Goal: Transaction & Acquisition: Purchase product/service

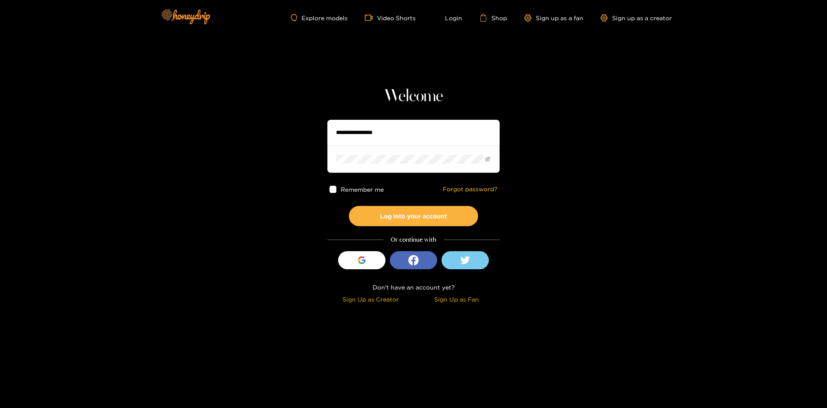
click at [399, 137] on input "text" at bounding box center [413, 133] width 172 height 26
click at [390, 130] on input "text" at bounding box center [413, 133] width 172 height 26
click at [367, 258] on div "button" at bounding box center [362, 260] width 16 height 16
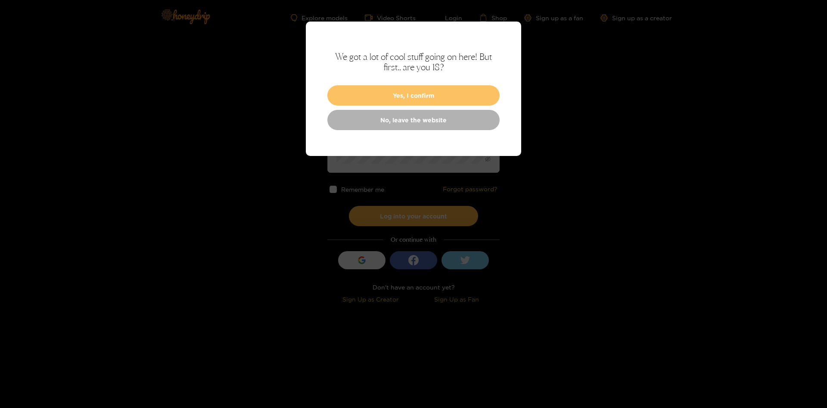
click at [426, 94] on button "Yes, I confirm" at bounding box center [413, 95] width 172 height 20
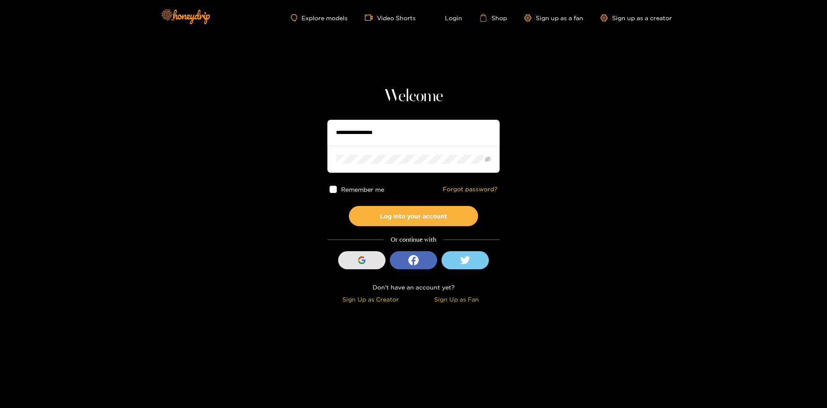
click at [366, 265] on div "button" at bounding box center [362, 260] width 16 height 16
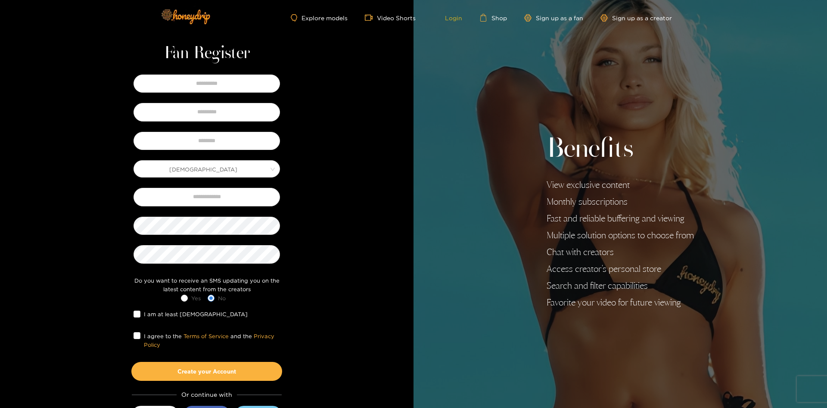
click at [457, 18] on link "Login" at bounding box center [447, 18] width 29 height 8
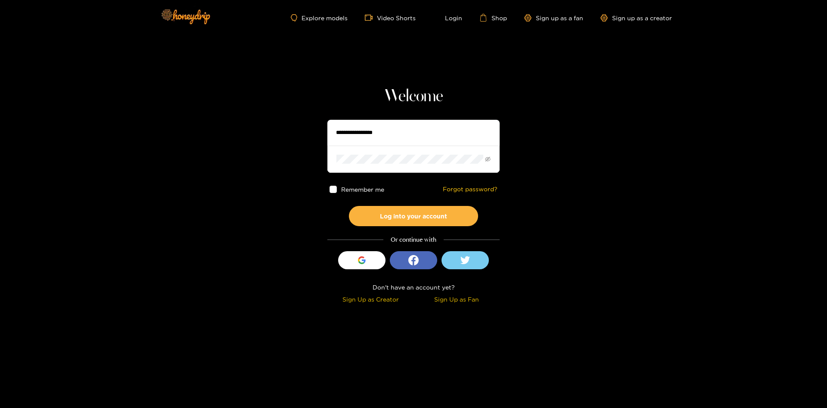
click at [373, 134] on input "text" at bounding box center [413, 133] width 172 height 26
type input "**********"
click at [331, 186] on span at bounding box center [333, 189] width 7 height 7
click at [396, 211] on button "Log into your account" at bounding box center [413, 216] width 129 height 20
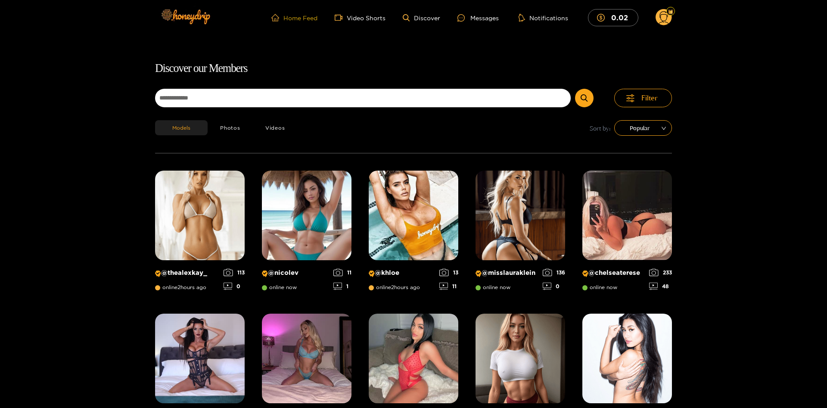
click at [312, 19] on link "Home Feed" at bounding box center [294, 18] width 46 height 8
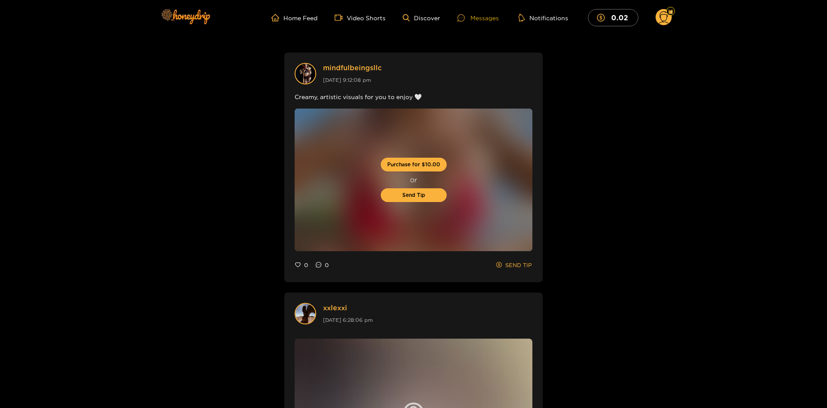
click at [491, 20] on div "Messages" at bounding box center [478, 18] width 41 height 10
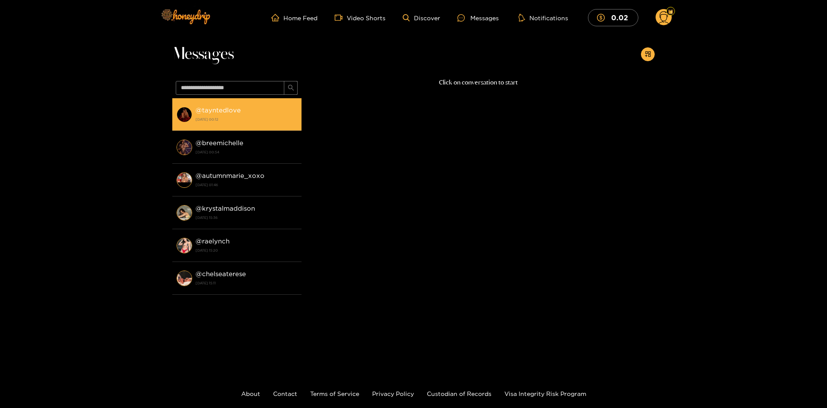
click at [228, 110] on strong "@ tayntedlove" at bounding box center [218, 109] width 45 height 7
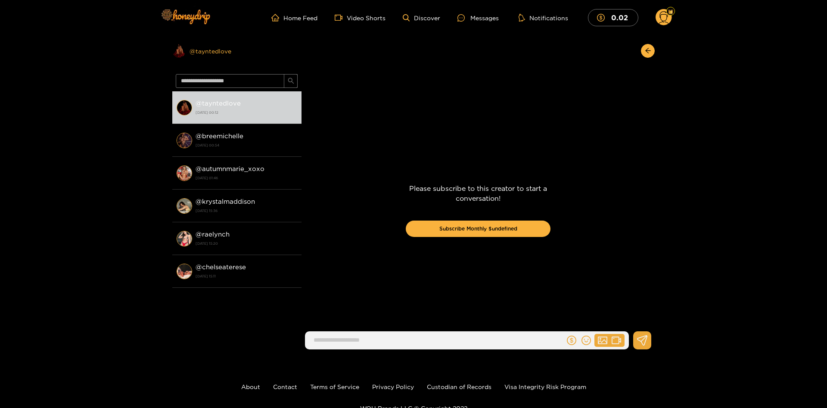
click at [212, 52] on div "Preview @ tayntedlove" at bounding box center [236, 51] width 129 height 14
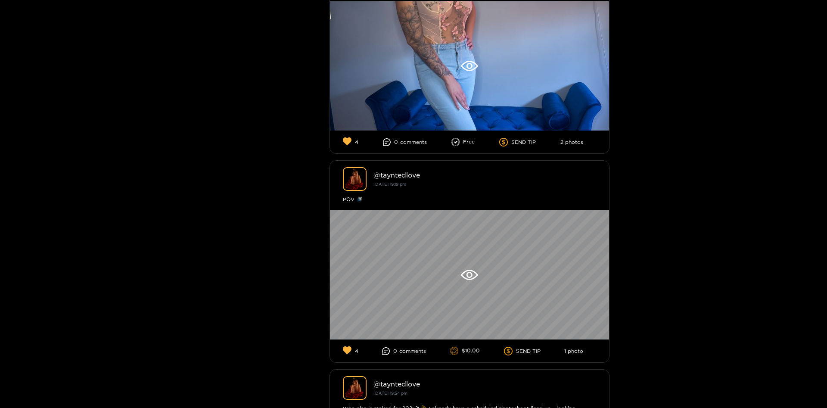
scroll to position [2490, 0]
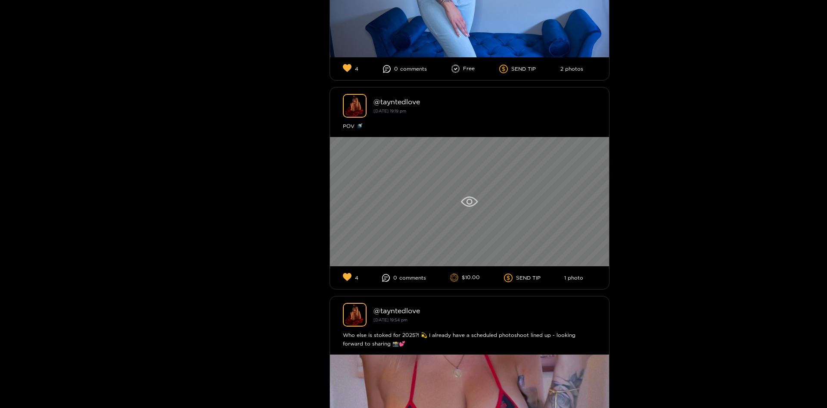
click at [471, 201] on icon at bounding box center [470, 202] width 6 height 6
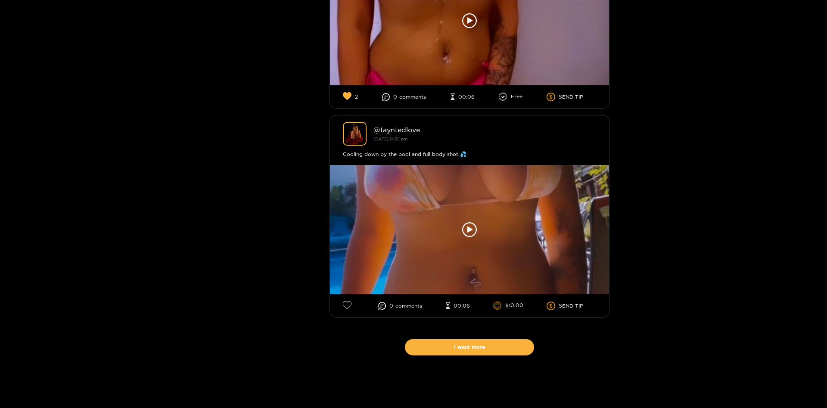
scroll to position [9440, 0]
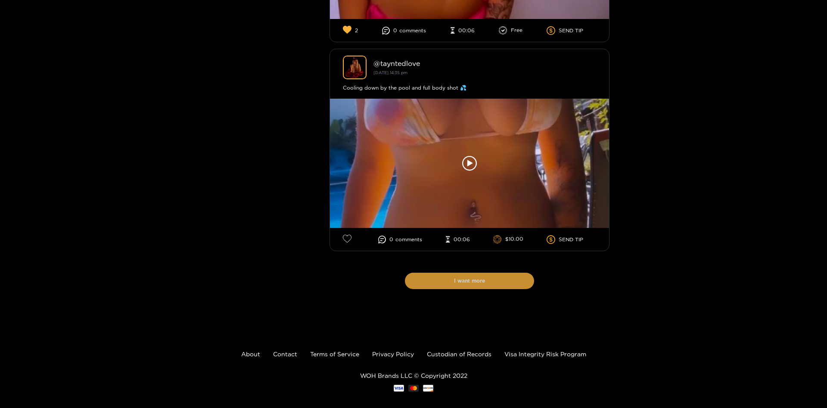
click at [500, 275] on button "I want more" at bounding box center [469, 281] width 129 height 16
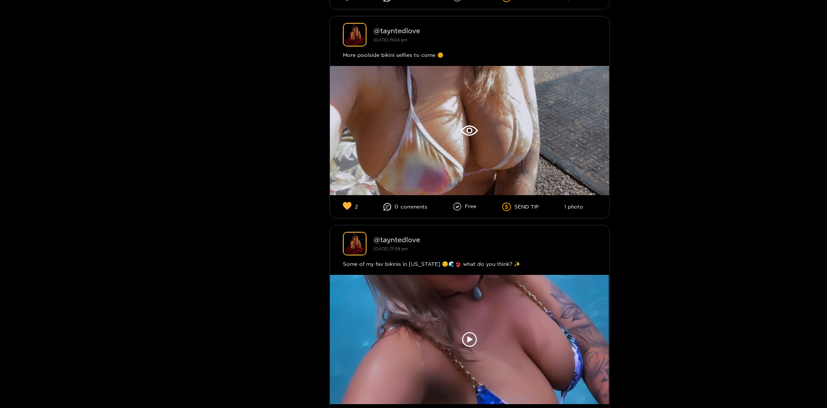
scroll to position [8122, 0]
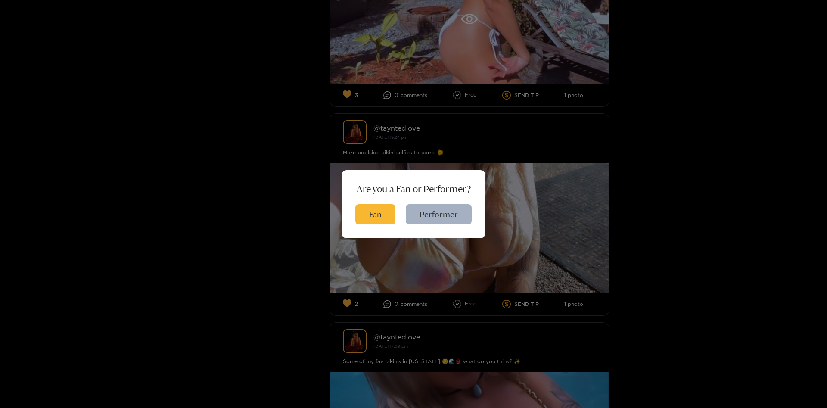
click at [678, 164] on div "Are you a Fan or Performer? Fan Performer" at bounding box center [413, 204] width 827 height 408
click at [379, 214] on button "Fan" at bounding box center [375, 214] width 40 height 20
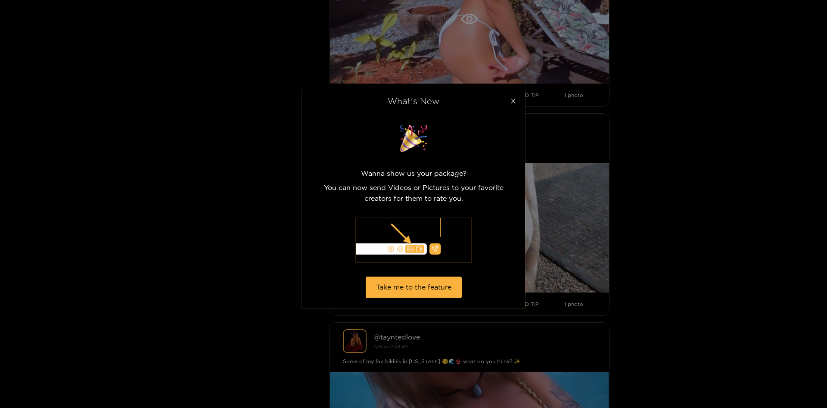
click at [513, 102] on icon "close" at bounding box center [513, 101] width 5 height 5
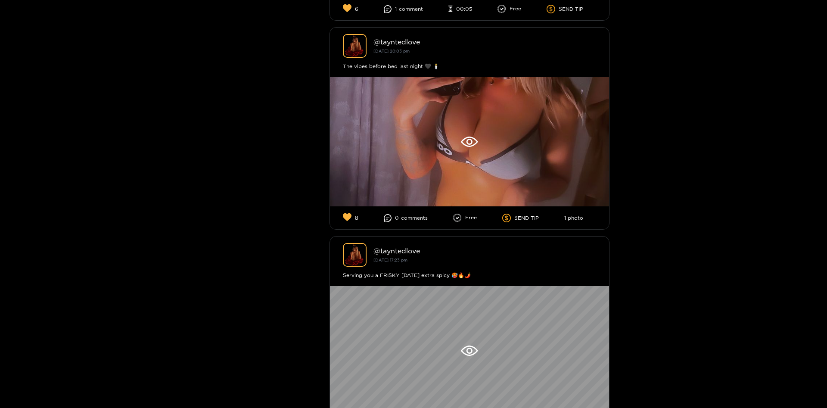
scroll to position [10246, 0]
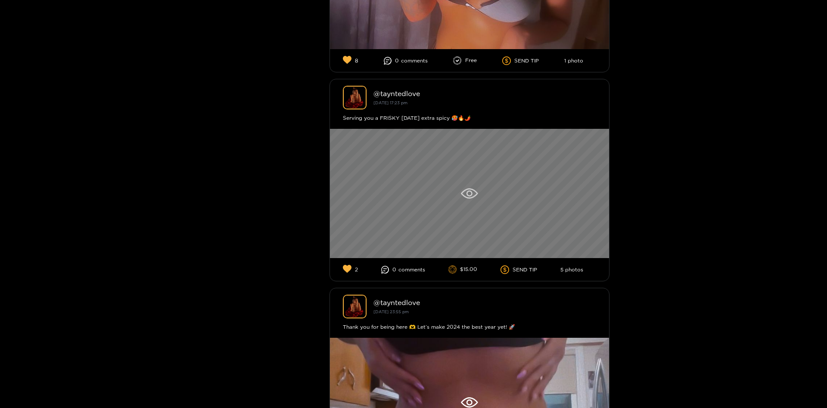
drag, startPoint x: 693, startPoint y: 195, endPoint x: 510, endPoint y: 207, distance: 182.7
click at [514, 208] on div at bounding box center [469, 193] width 279 height 129
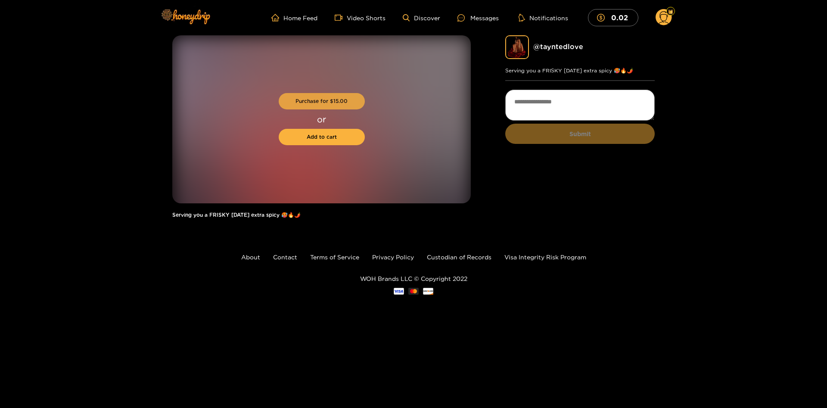
click at [315, 100] on button "Purchase for $ 15.00" at bounding box center [322, 101] width 86 height 16
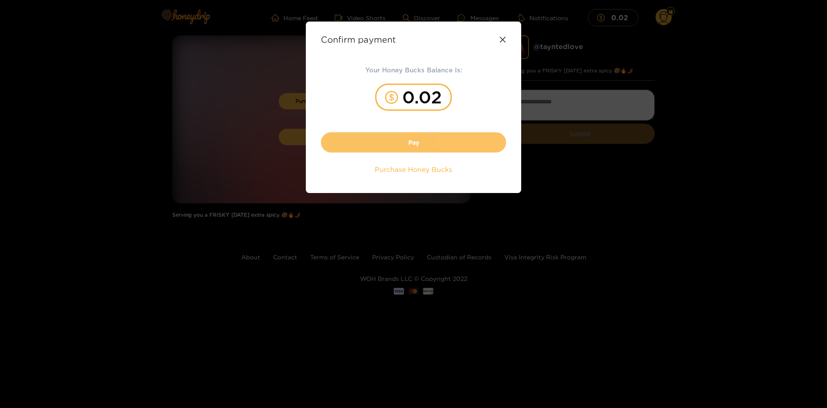
click at [420, 142] on button "Pay" at bounding box center [413, 142] width 185 height 20
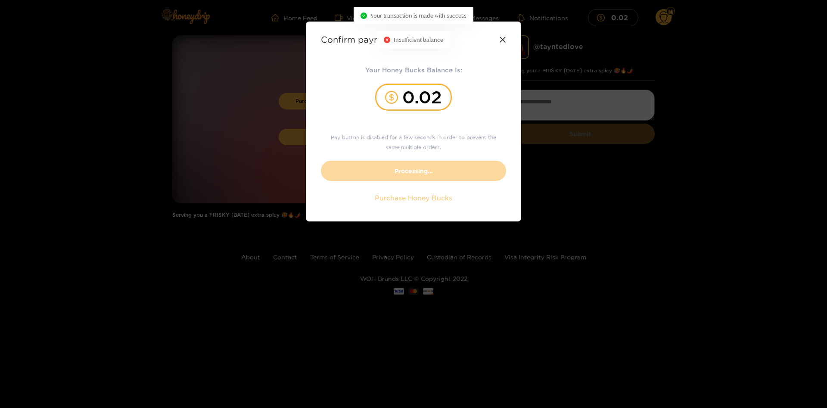
click at [424, 321] on div "Confirm payment Your Honey Bucks Balance Is: 0.02 Pay button is disabled for a …" at bounding box center [413, 321] width 827 height 0
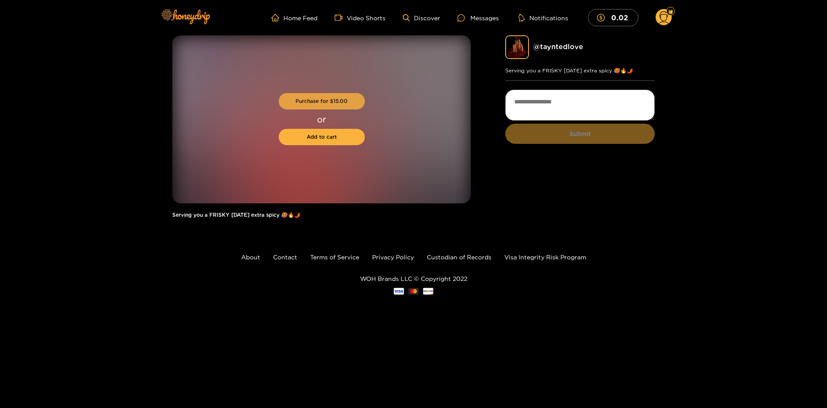
click at [340, 104] on button "Purchase for $ 15.00" at bounding box center [322, 101] width 86 height 16
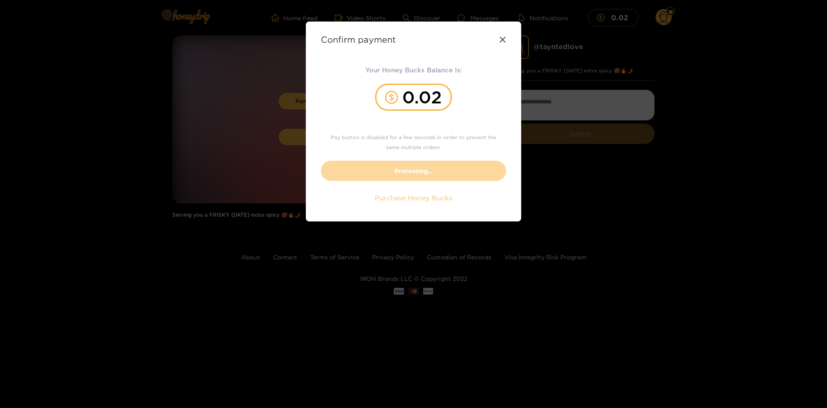
click at [416, 199] on span "Purchase Honey Bucks" at bounding box center [414, 198] width 78 height 10
click at [503, 41] on icon at bounding box center [502, 39] width 7 height 7
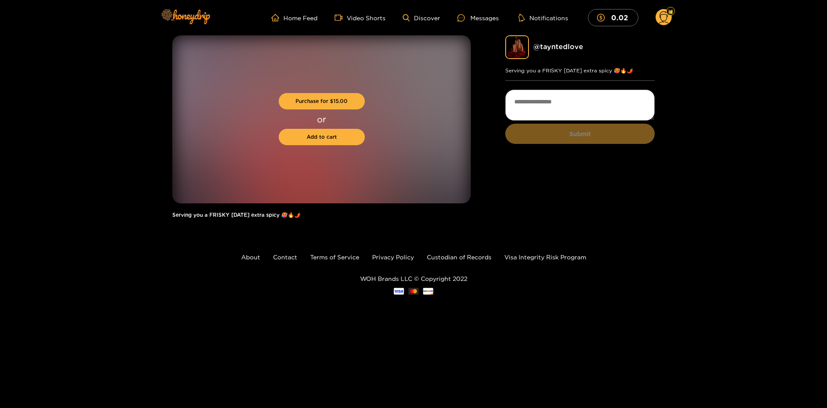
click at [660, 16] on circle at bounding box center [664, 17] width 16 height 16
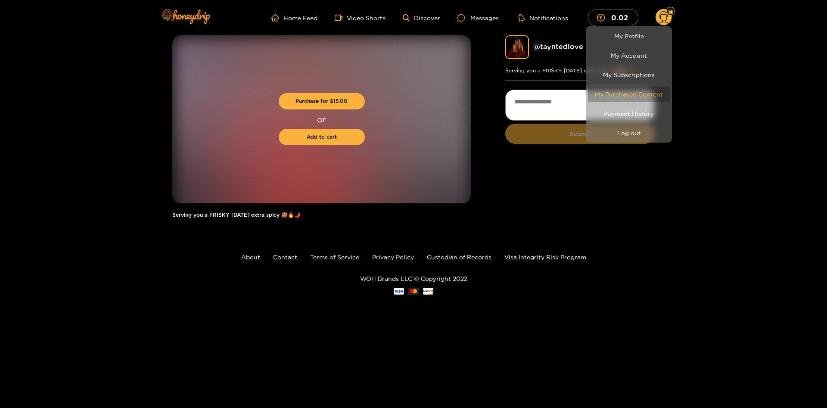
click at [633, 93] on link "My Purchased Content" at bounding box center [629, 94] width 82 height 15
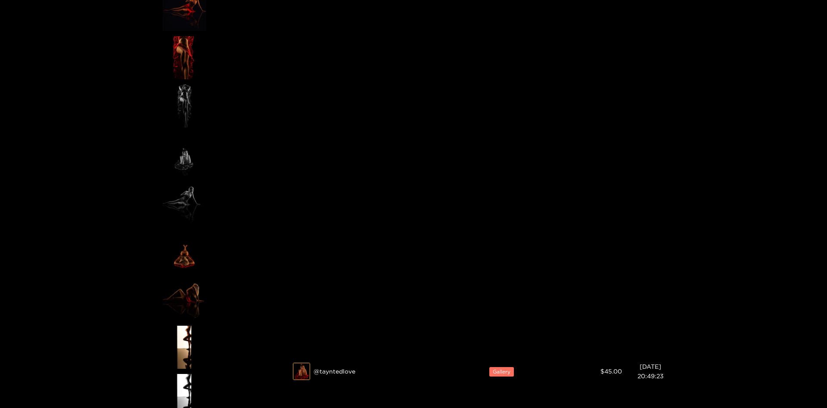
scroll to position [2113, 0]
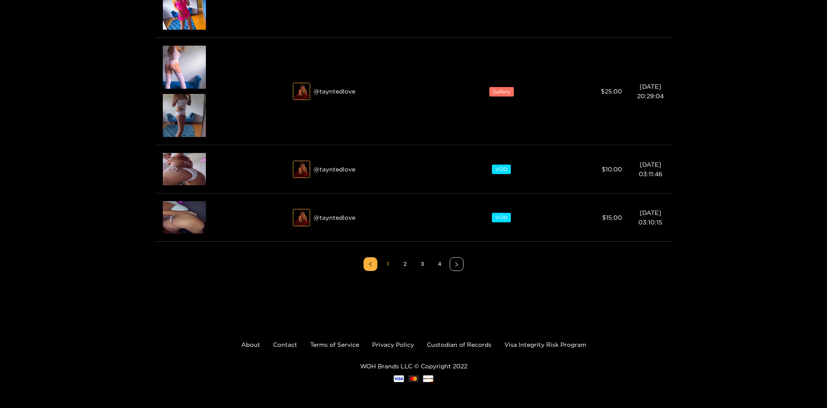
click at [439, 263] on div at bounding box center [413, 204] width 827 height 408
click at [438, 266] on link "4" at bounding box center [439, 264] width 13 height 13
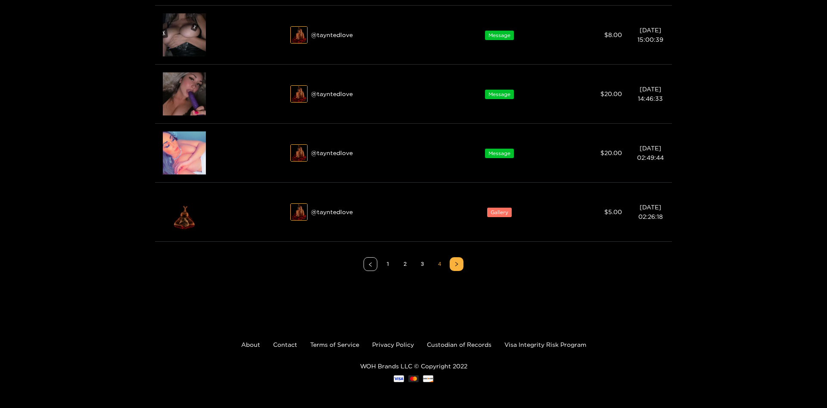
scroll to position [9, 0]
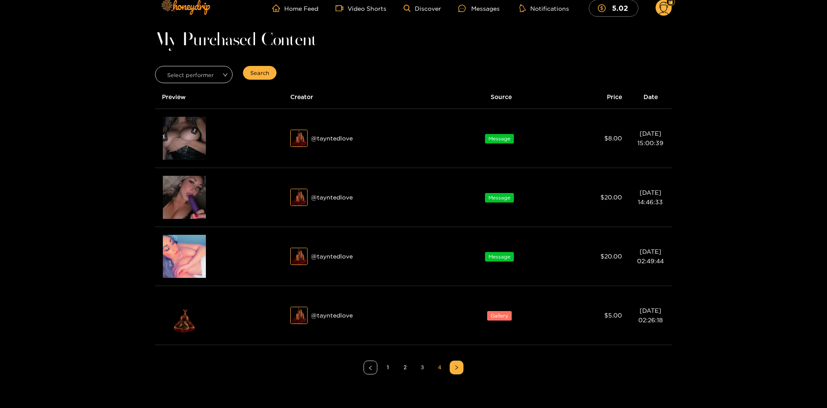
click at [423, 367] on link "3" at bounding box center [422, 367] width 13 height 13
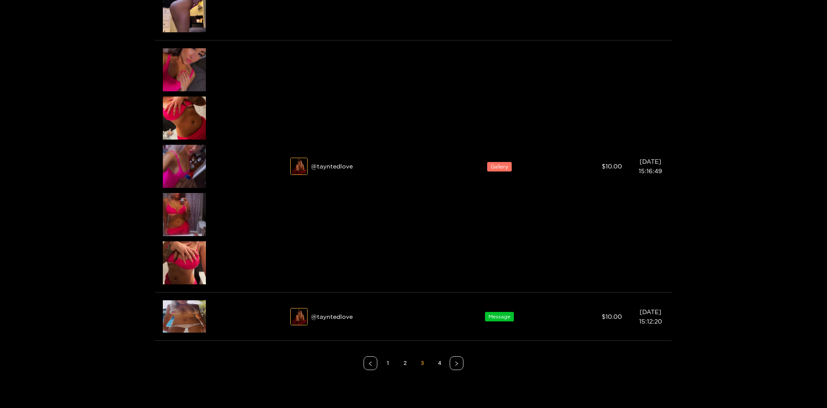
scroll to position [815, 0]
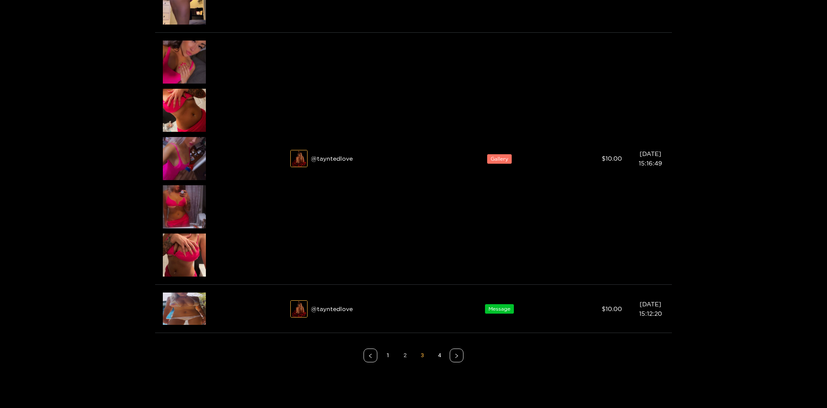
click at [407, 358] on link "2" at bounding box center [404, 355] width 13 height 13
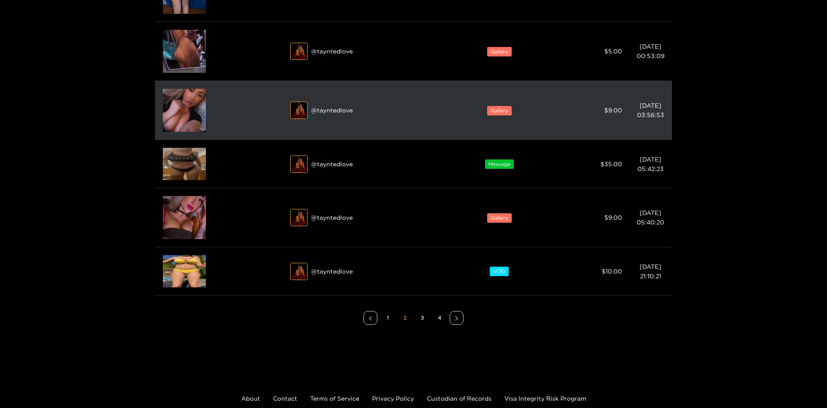
scroll to position [735, 0]
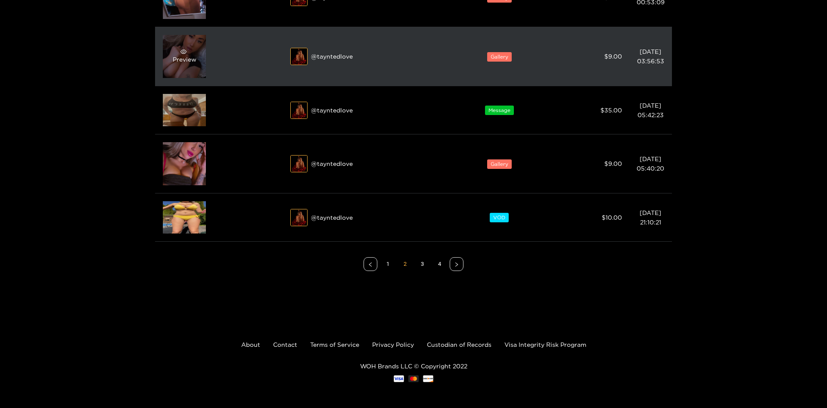
click at [186, 60] on div "Preview" at bounding box center [185, 57] width 24 height 16
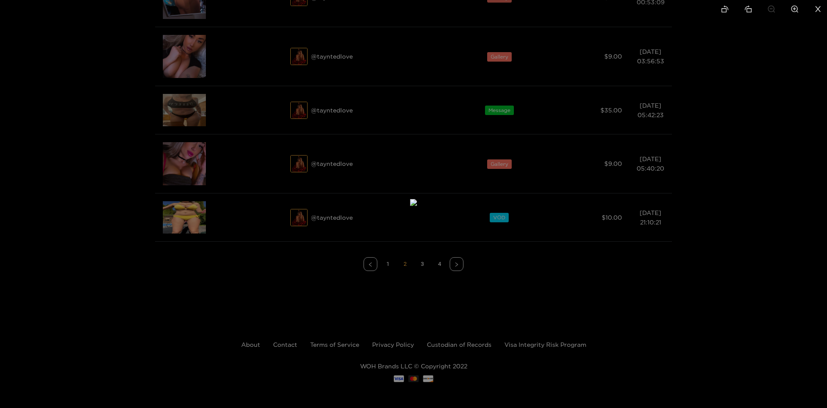
click at [739, 288] on div at bounding box center [413, 204] width 827 height 408
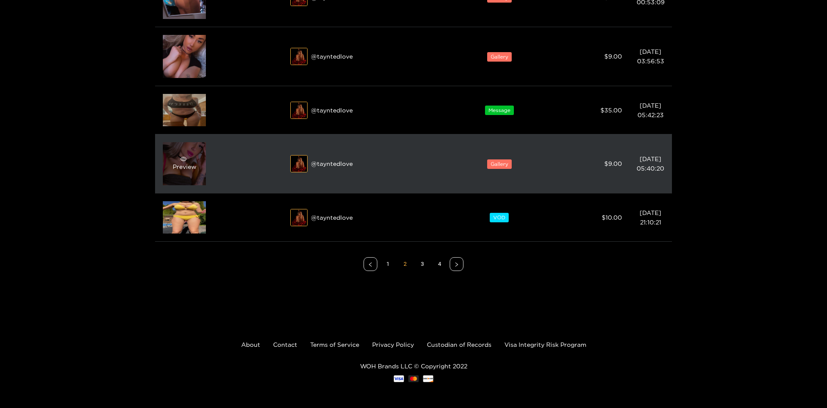
click at [187, 160] on span "eye" at bounding box center [184, 159] width 22 height 6
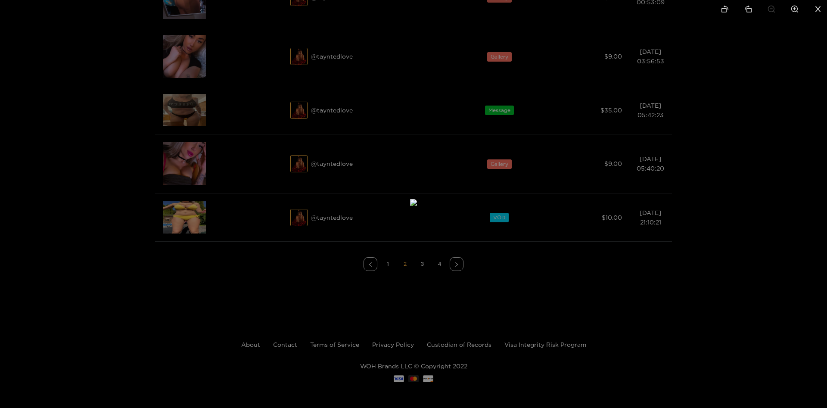
click at [736, 272] on div at bounding box center [413, 204] width 827 height 408
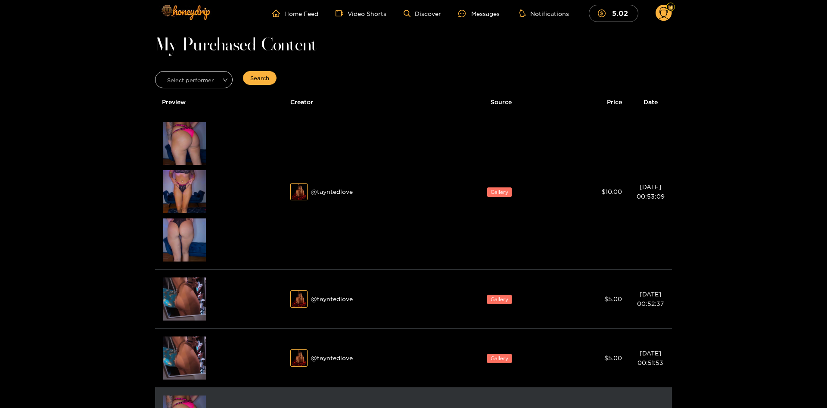
scroll to position [0, 0]
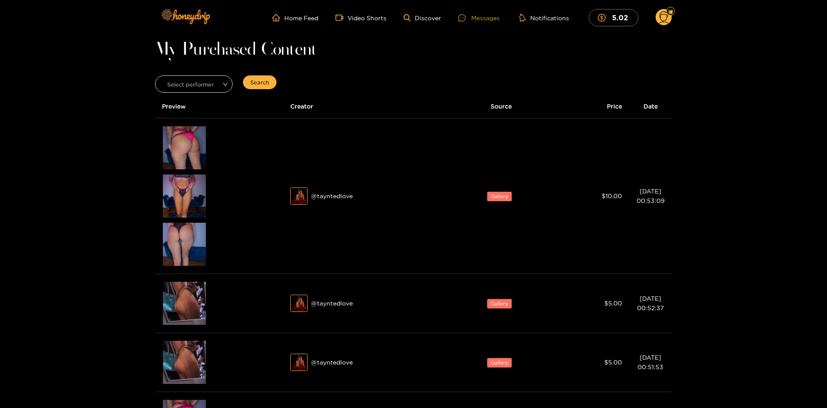
click at [487, 17] on div "Messages" at bounding box center [478, 18] width 41 height 10
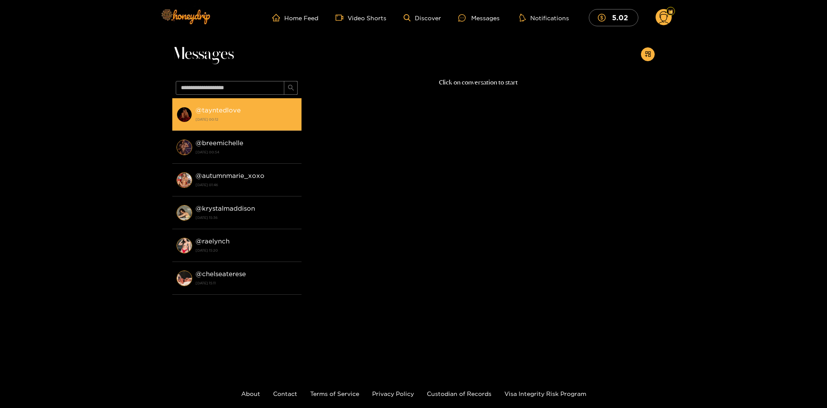
click at [255, 112] on div "@ tayntedlove [DATE] 00:12" at bounding box center [247, 114] width 102 height 19
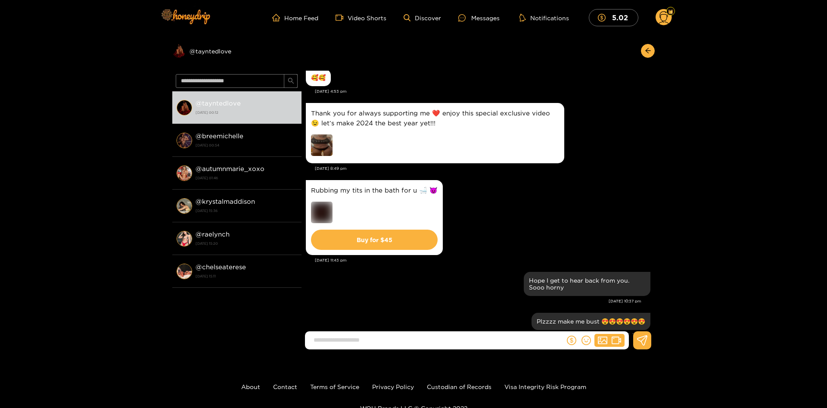
scroll to position [9648, 0]
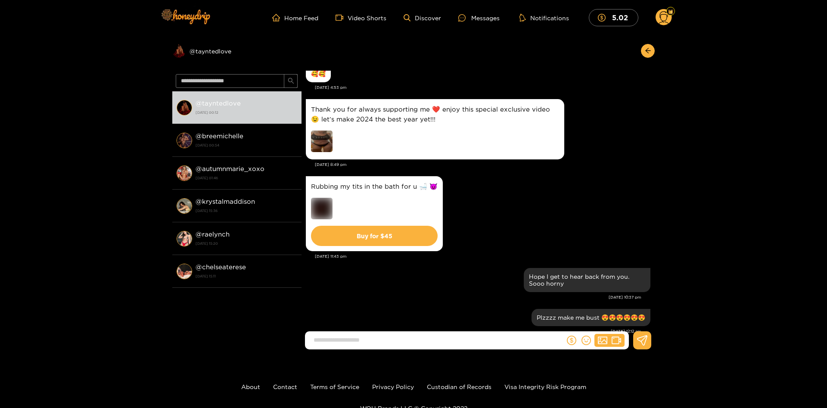
click at [323, 131] on img at bounding box center [322, 142] width 22 height 22
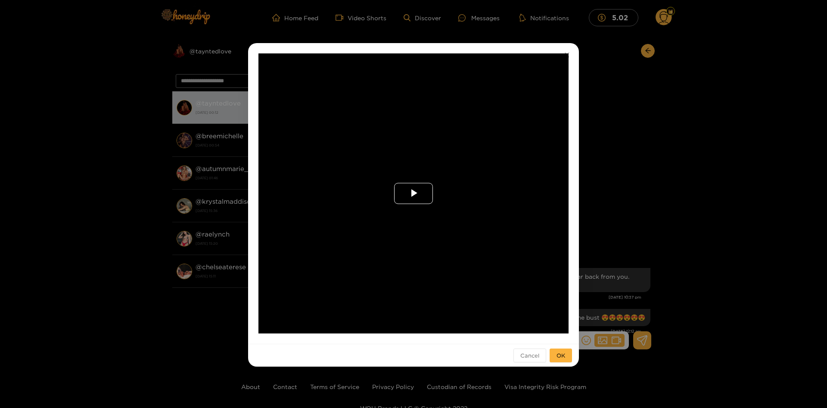
click at [414, 193] on span "Video Player" at bounding box center [414, 193] width 0 height 0
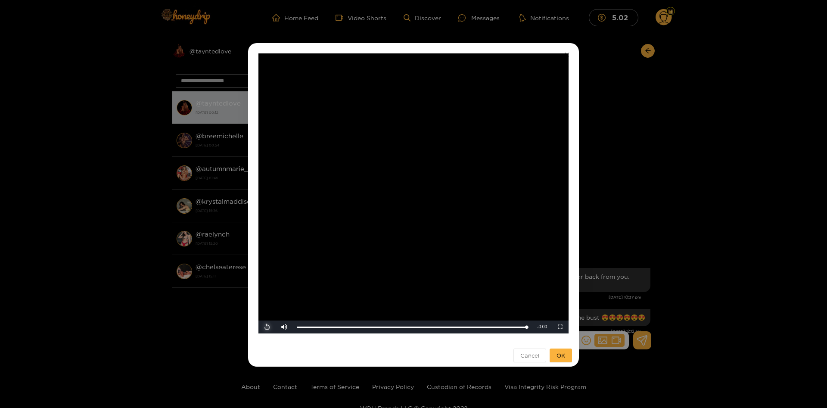
click at [267, 327] on span "Video Player" at bounding box center [267, 327] width 0 height 0
click at [131, 135] on div "**********" at bounding box center [413, 204] width 827 height 408
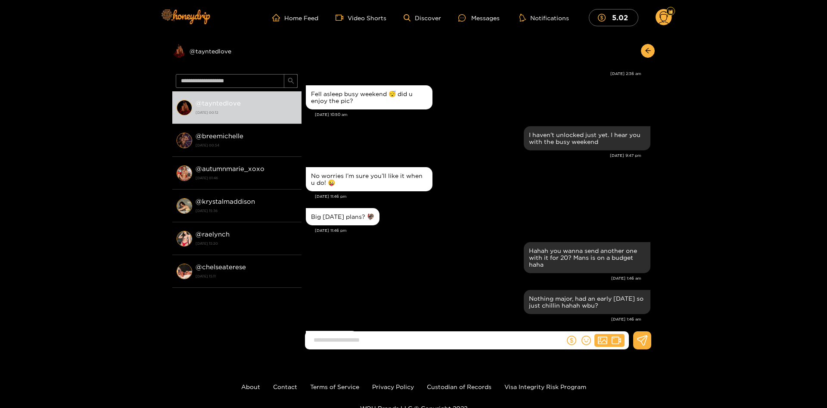
scroll to position [8640, 0]
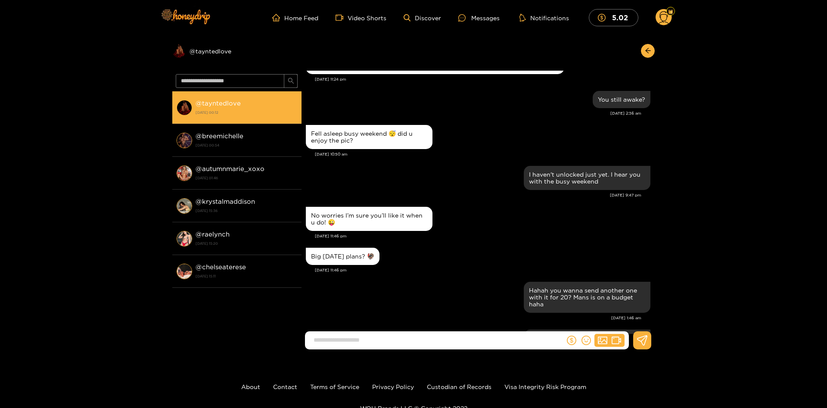
click at [240, 103] on div "@ tayntedlove [DATE] 00:12" at bounding box center [247, 107] width 102 height 19
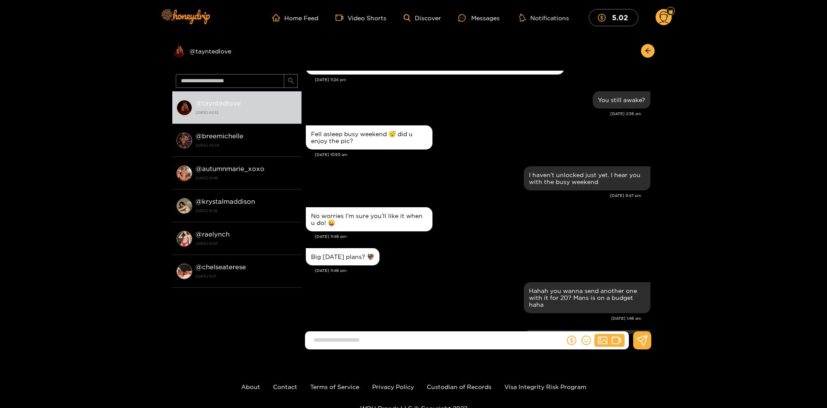
scroll to position [946, 0]
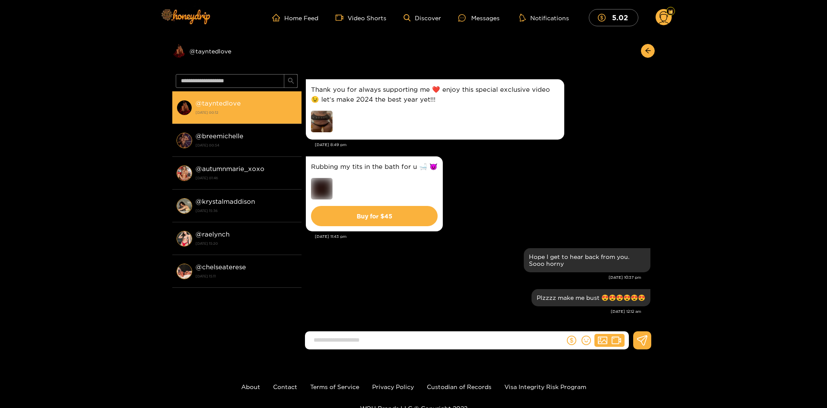
click at [228, 101] on strong "@ tayntedlove" at bounding box center [218, 103] width 45 height 7
click at [187, 105] on img at bounding box center [185, 108] width 16 height 16
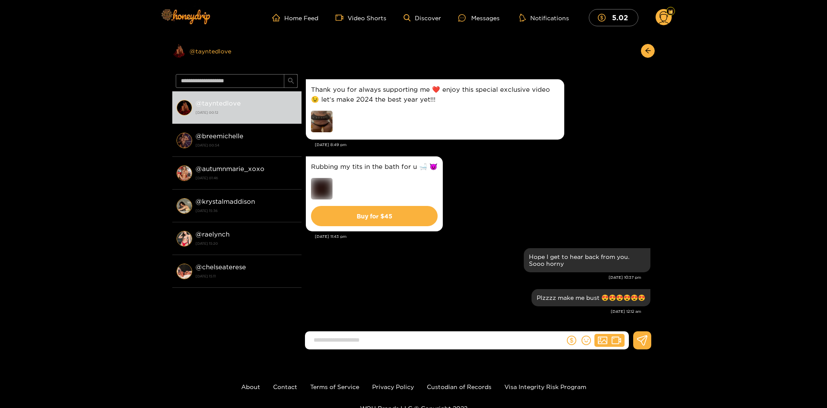
click at [212, 50] on div "Preview @ tayntedlove" at bounding box center [236, 51] width 129 height 14
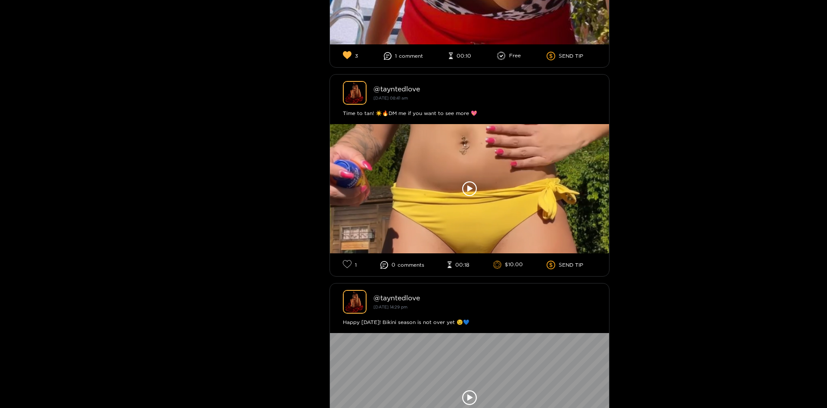
scroll to position [8861, 0]
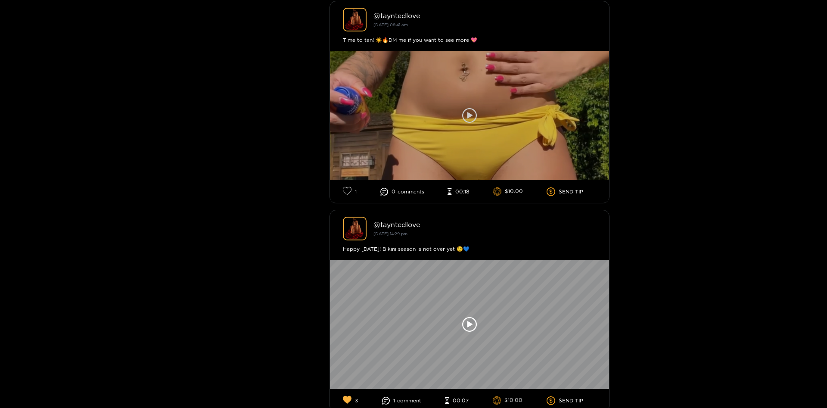
click at [482, 111] on div at bounding box center [469, 115] width 279 height 129
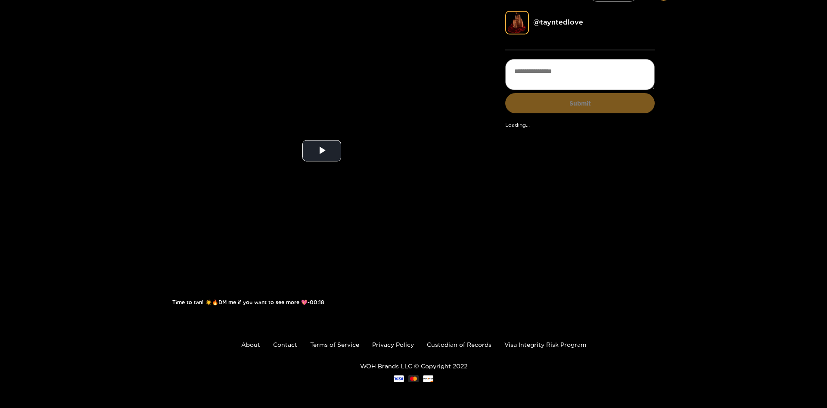
scroll to position [25, 0]
click at [322, 151] on span "Video Player" at bounding box center [322, 151] width 0 height 0
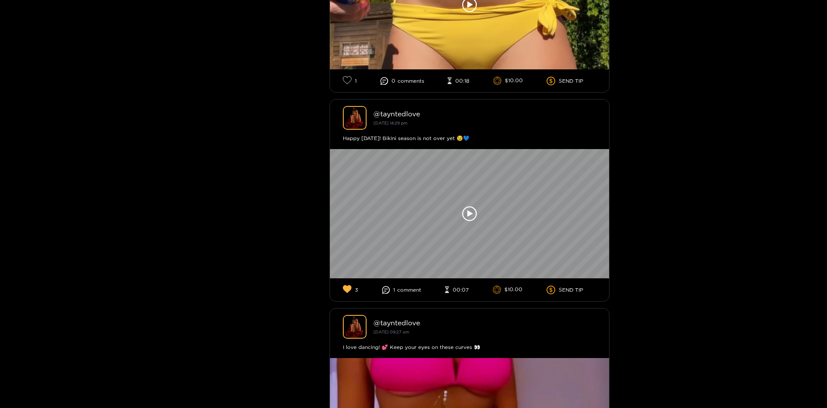
scroll to position [9440, 0]
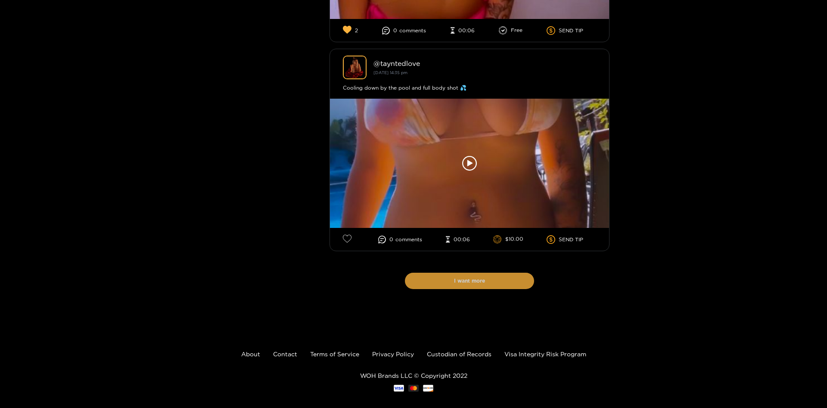
click at [507, 279] on button "I want more" at bounding box center [469, 281] width 129 height 16
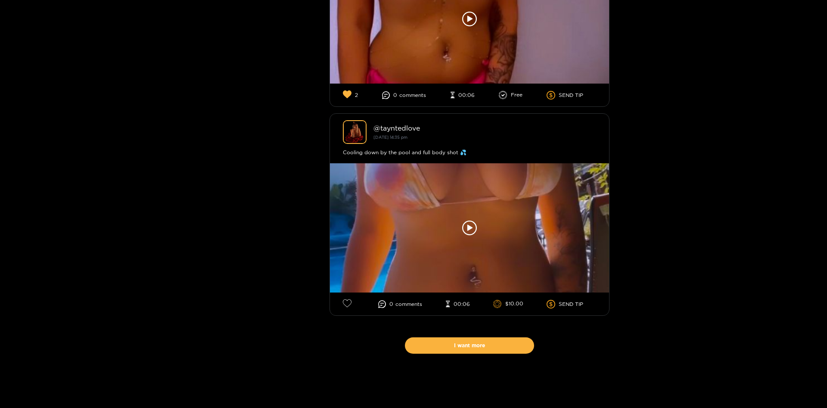
scroll to position [14450, 0]
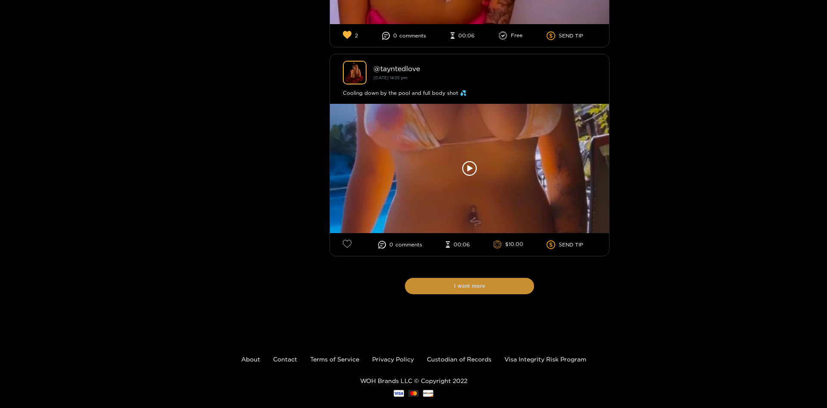
click at [497, 278] on button "I want more" at bounding box center [469, 286] width 129 height 16
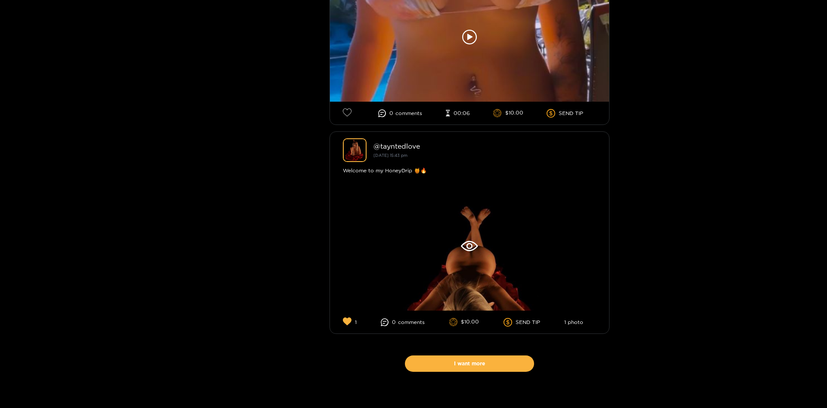
scroll to position [19476, 0]
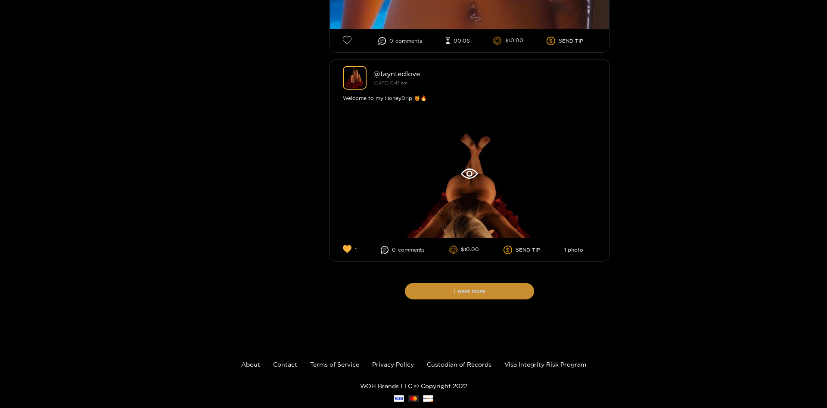
click at [504, 283] on button "I want more" at bounding box center [469, 291] width 129 height 16
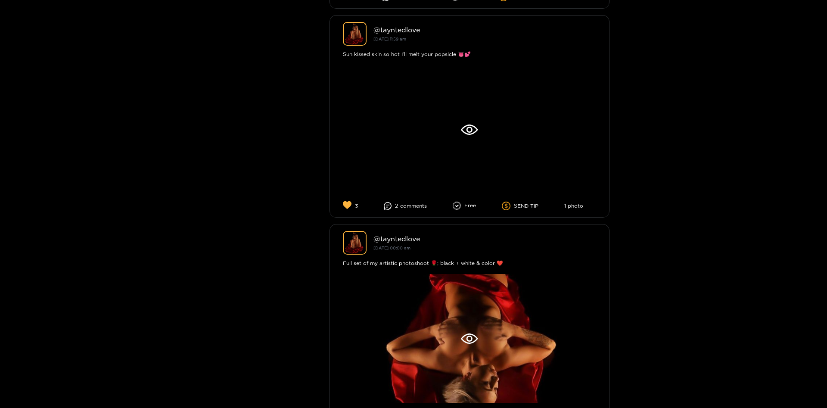
scroll to position [20135, 0]
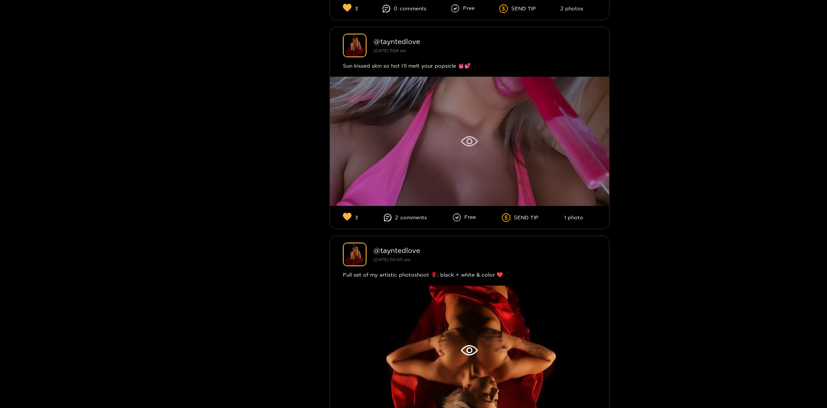
click at [484, 127] on div at bounding box center [469, 141] width 279 height 129
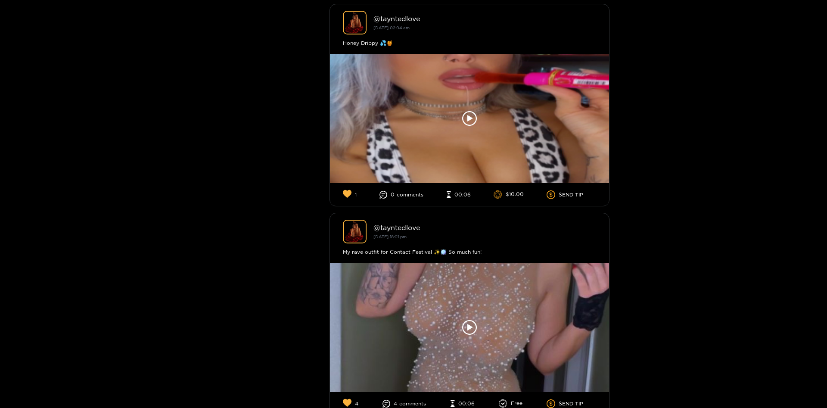
scroll to position [9440, 0]
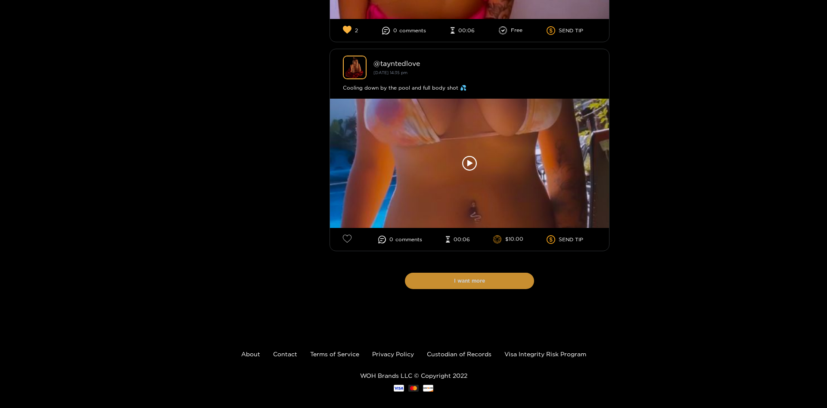
click at [500, 273] on button "I want more" at bounding box center [469, 281] width 129 height 16
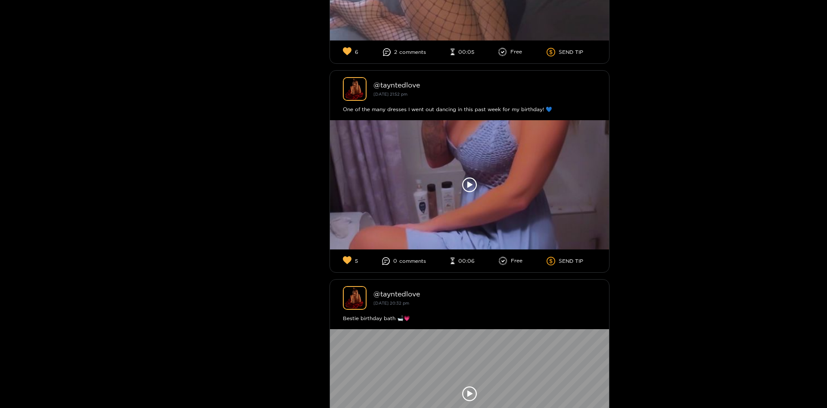
scroll to position [14450, 0]
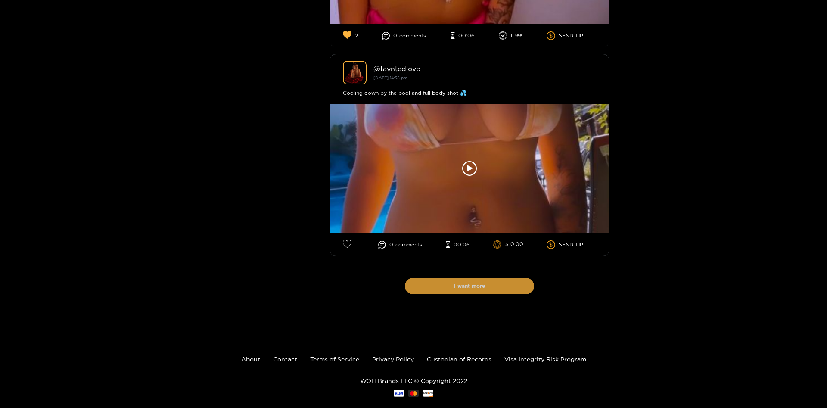
click at [494, 278] on button "I want more" at bounding box center [469, 286] width 129 height 16
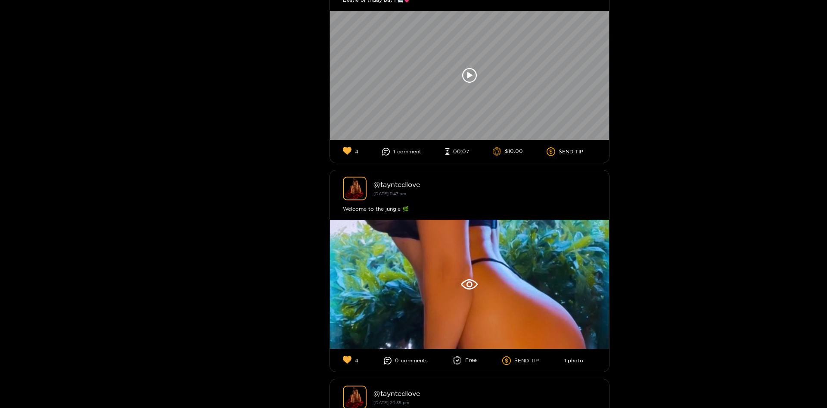
scroll to position [19476, 0]
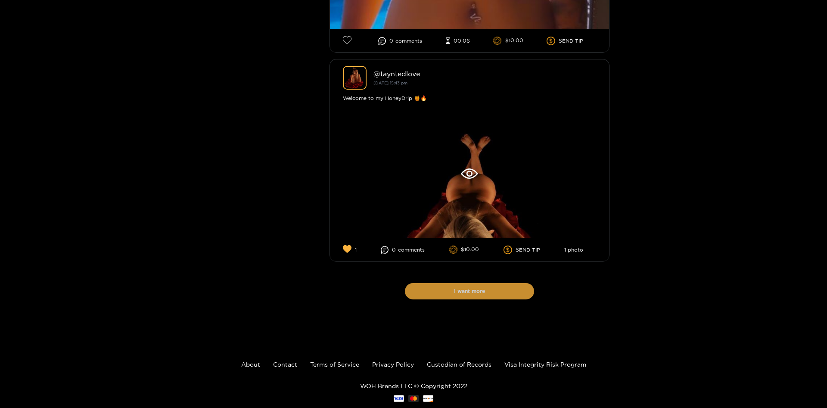
click at [519, 283] on button "I want more" at bounding box center [469, 291] width 129 height 16
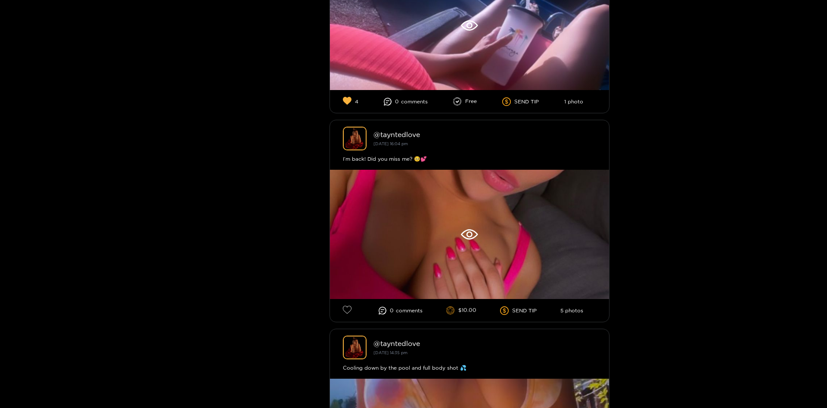
scroll to position [21695, 0]
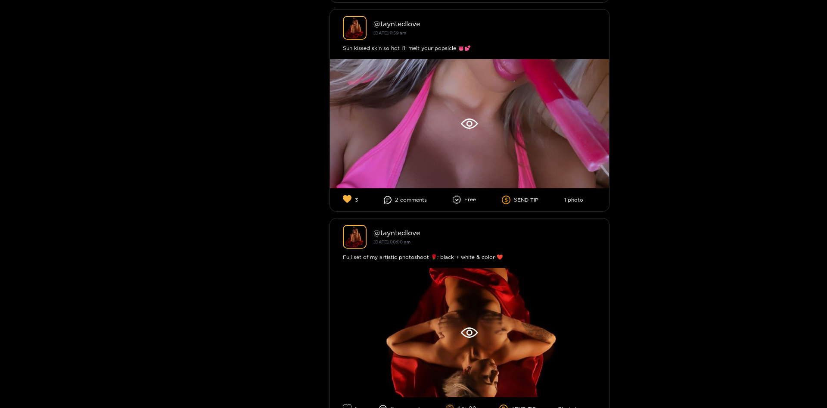
scroll to position [19937, 0]
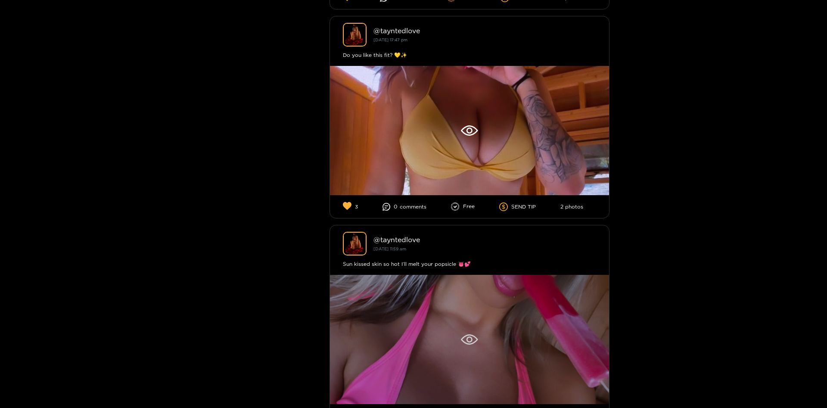
click at [492, 314] on div at bounding box center [469, 339] width 279 height 129
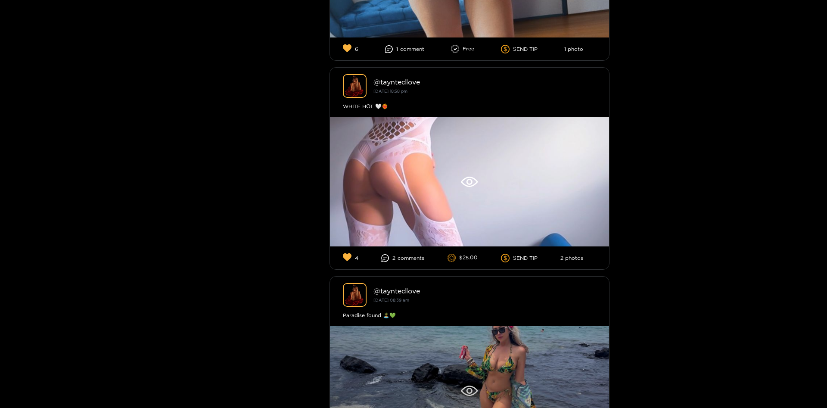
scroll to position [1465, 0]
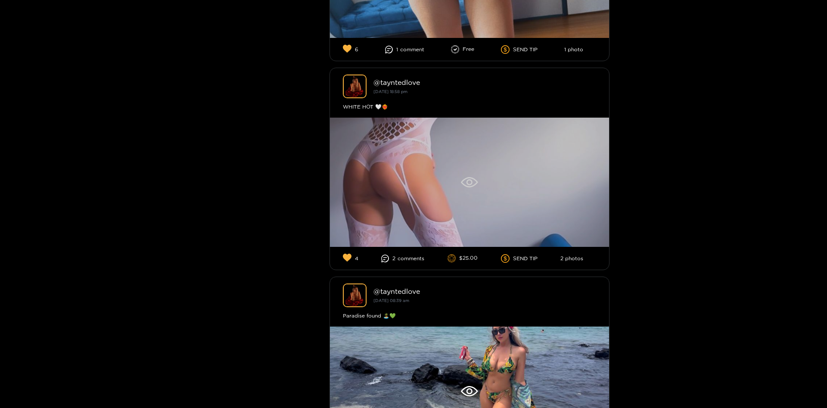
click at [467, 188] on div at bounding box center [469, 182] width 279 height 129
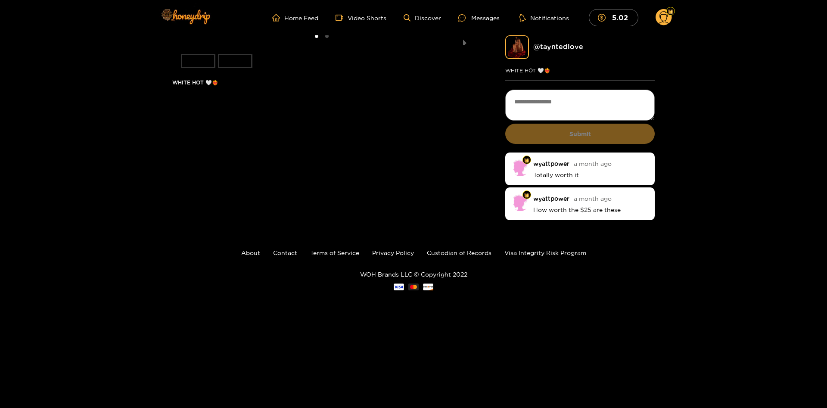
click at [234, 68] on li "slide item 2" at bounding box center [235, 61] width 34 height 14
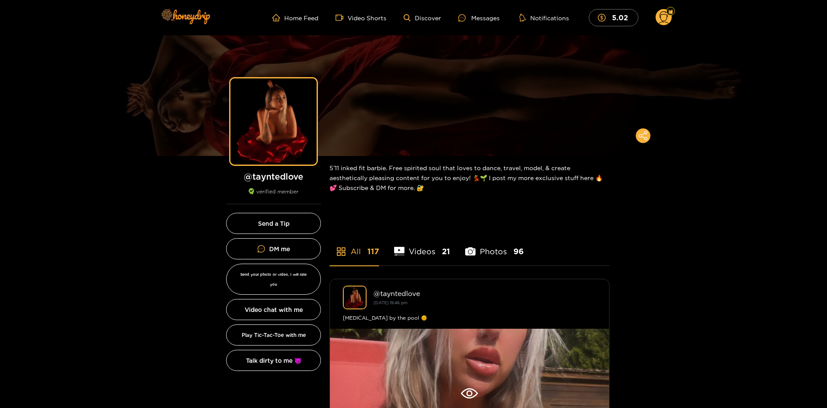
click at [480, 252] on li "Photos 96" at bounding box center [494, 246] width 59 height 39
click at [415, 251] on li "Videos 21" at bounding box center [422, 246] width 56 height 39
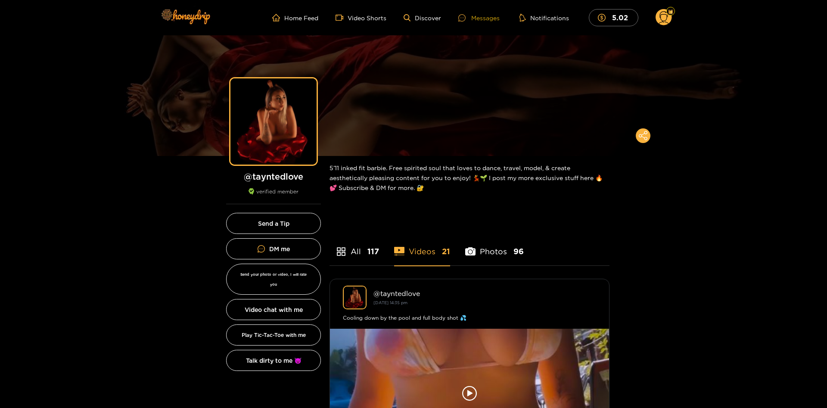
click at [483, 19] on div "Messages" at bounding box center [478, 18] width 41 height 10
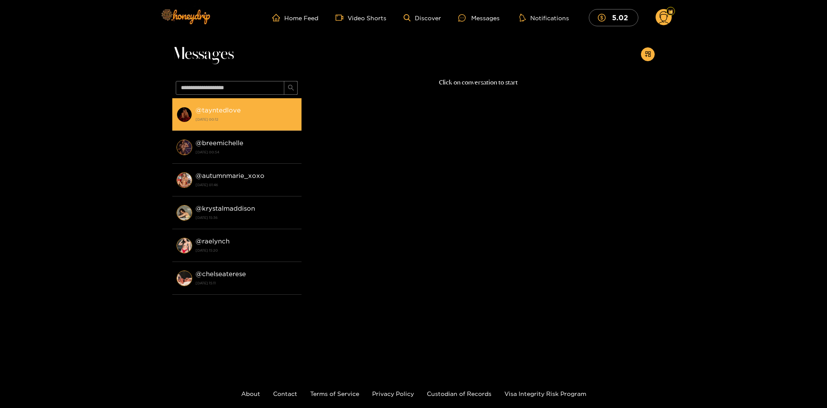
click at [243, 115] on div "@ tayntedlove [DATE] 00:12" at bounding box center [247, 114] width 102 height 19
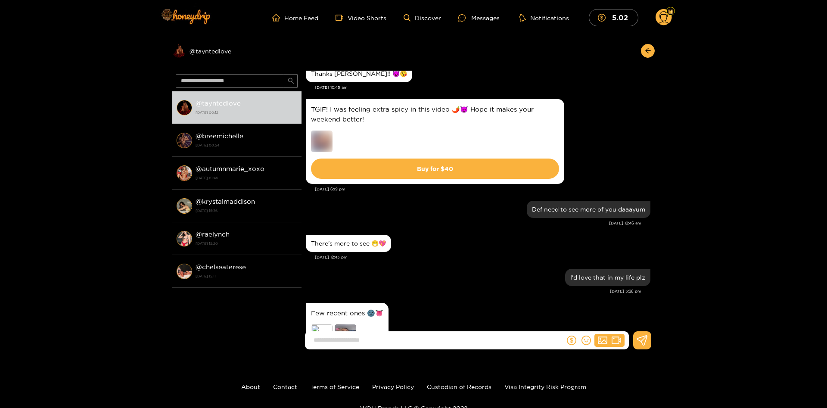
scroll to position [1632, 0]
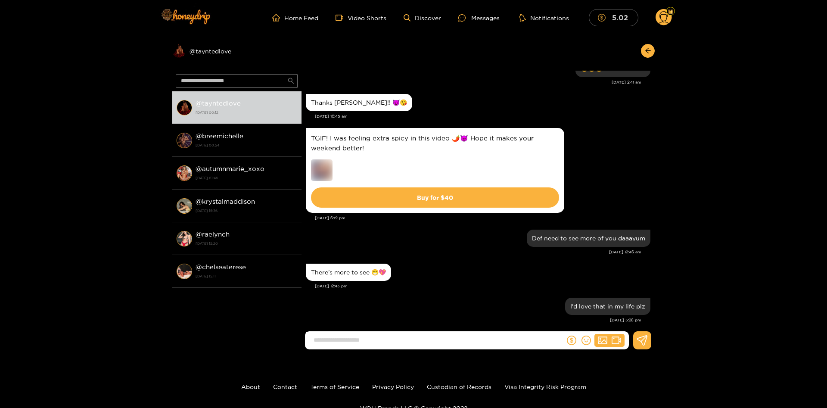
click at [622, 23] on button "5.02" at bounding box center [614, 17] width 50 height 17
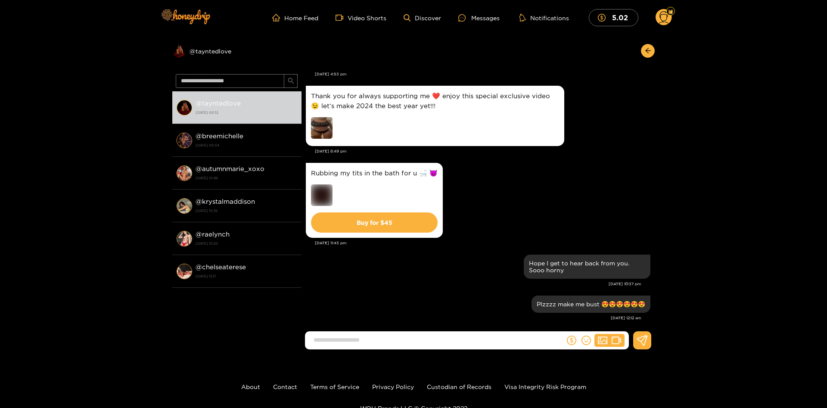
scroll to position [2020, 0]
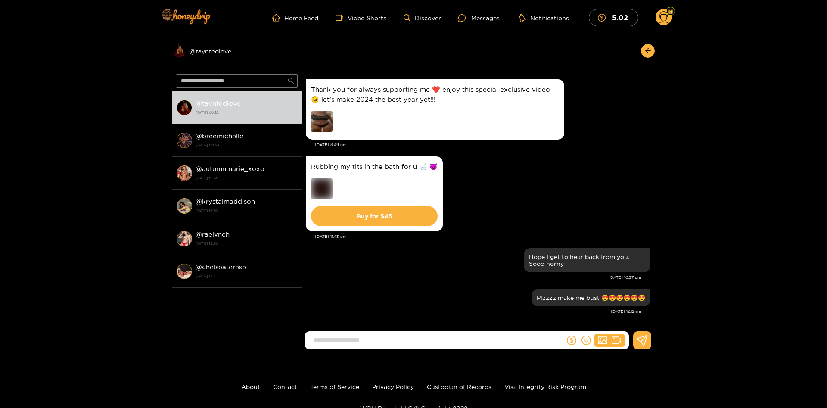
click at [321, 187] on img at bounding box center [322, 189] width 22 height 22
click at [310, 21] on link "Home Feed" at bounding box center [295, 18] width 46 height 8
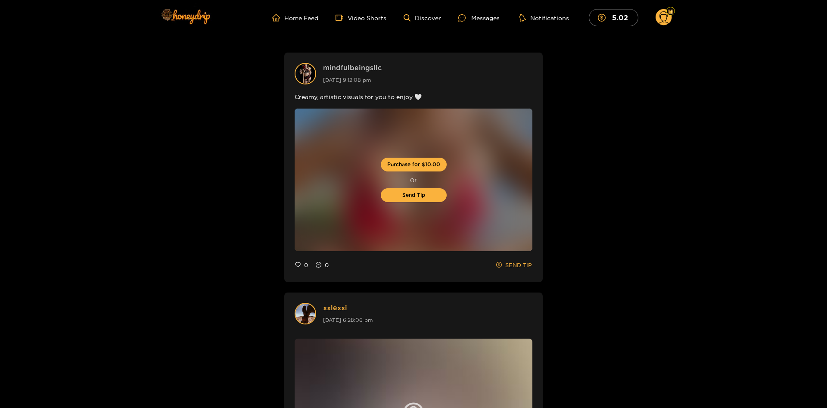
click at [359, 66] on link "mindfulbeingsllc" at bounding box center [352, 68] width 59 height 10
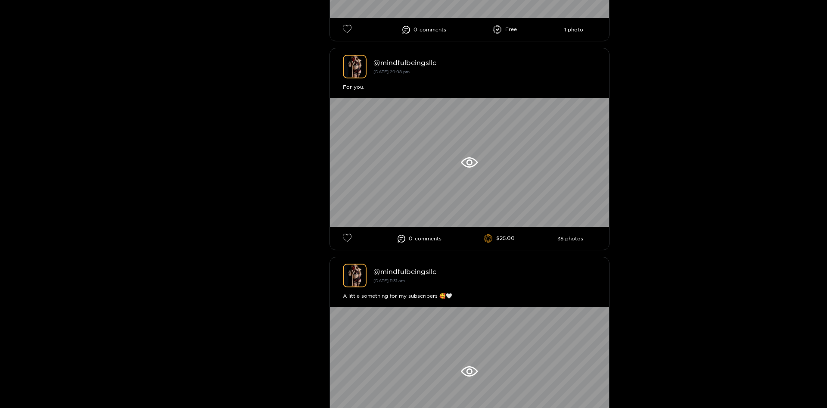
scroll to position [1245, 0]
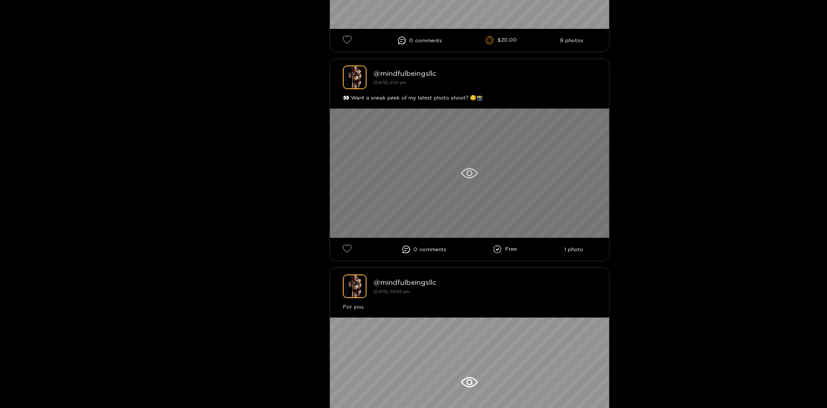
click at [483, 162] on div at bounding box center [469, 173] width 279 height 129
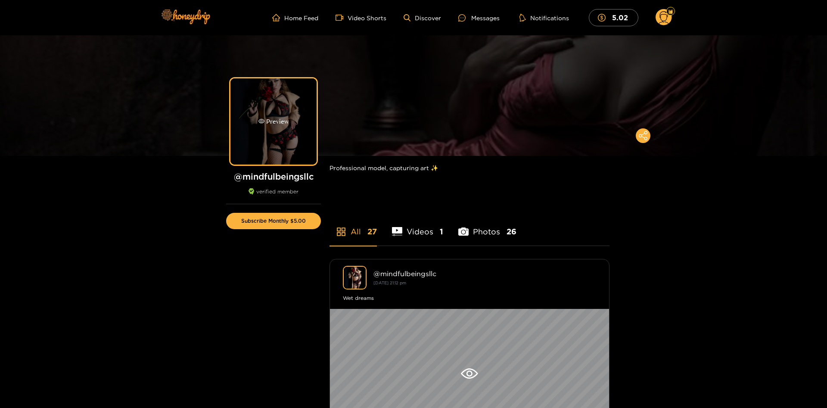
click at [293, 108] on div "Preview" at bounding box center [273, 121] width 86 height 86
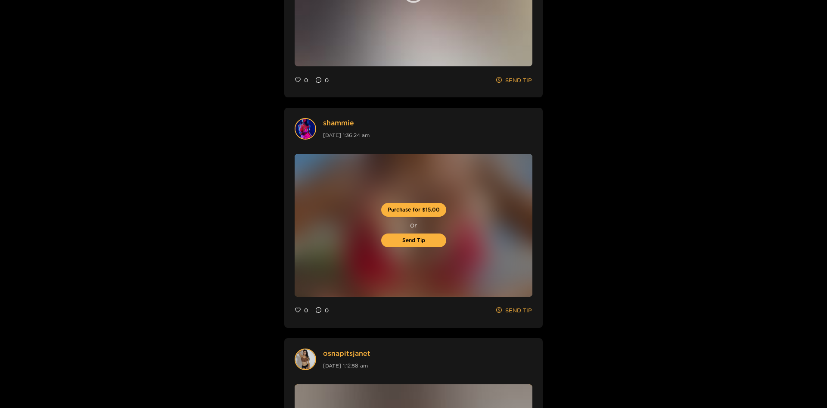
scroll to position [439, 0]
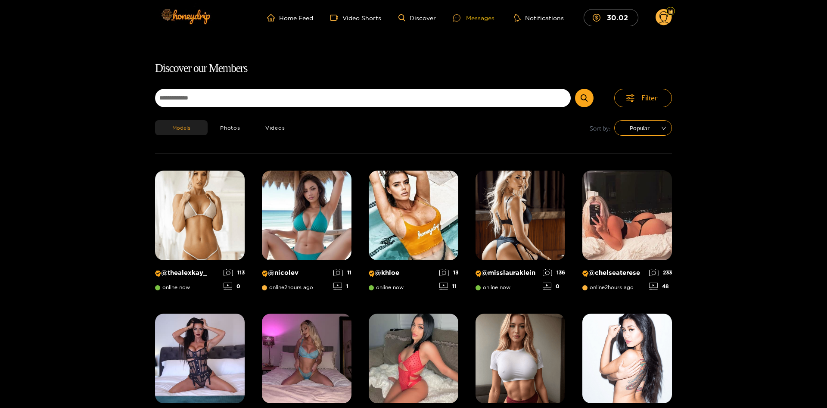
click at [477, 20] on div "Messages" at bounding box center [473, 18] width 41 height 10
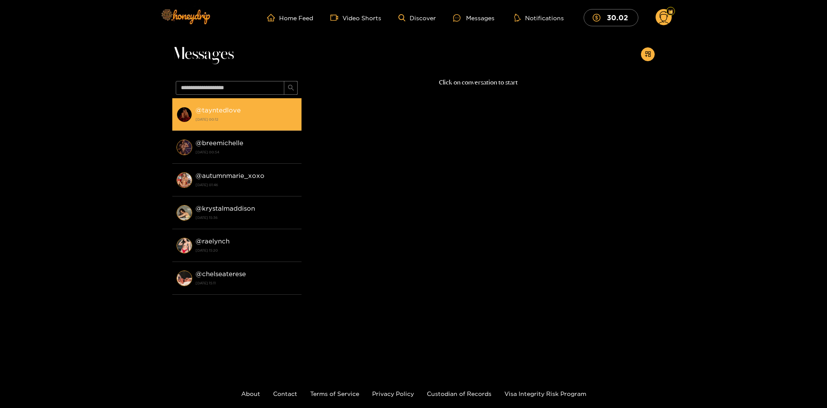
click at [233, 114] on div "@ tayntedlove 11 April 2025 00:12" at bounding box center [247, 114] width 102 height 19
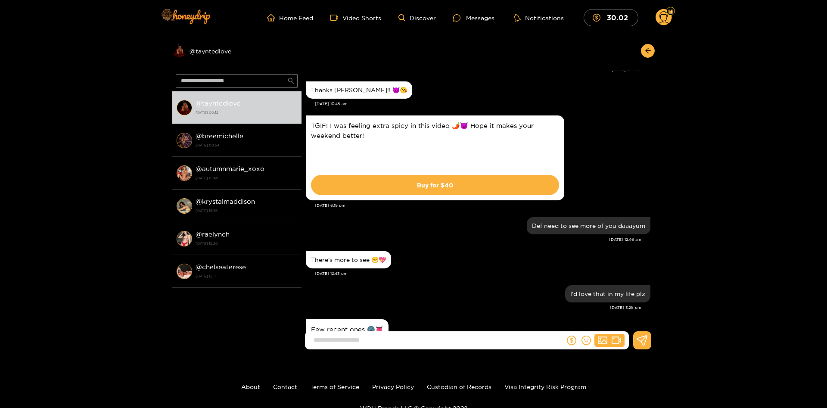
scroll to position [558, 0]
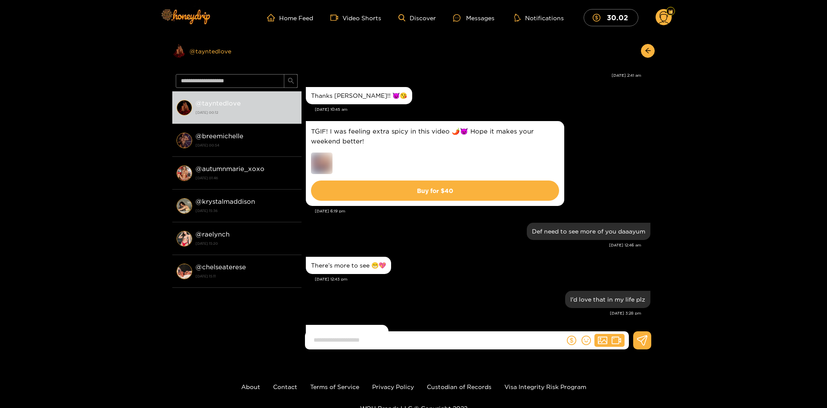
click at [208, 53] on div "Preview @ tayntedlove" at bounding box center [236, 51] width 129 height 14
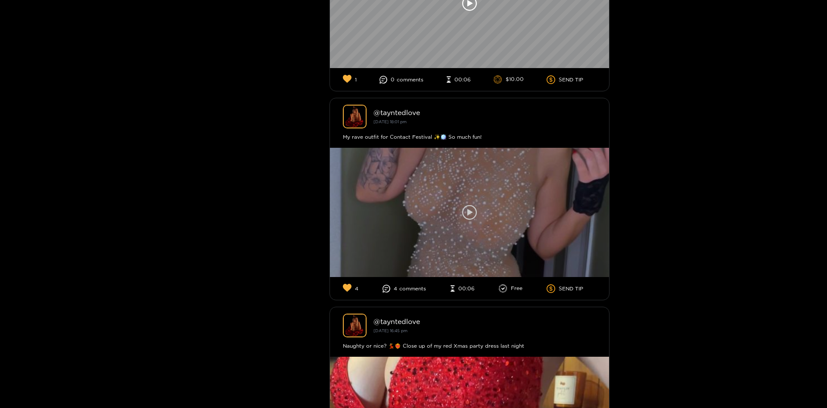
scroll to position [6591, 0]
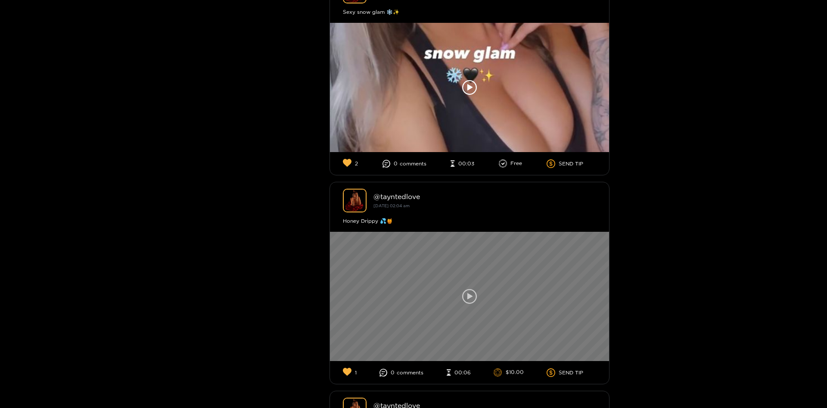
click at [474, 289] on icon at bounding box center [469, 296] width 15 height 15
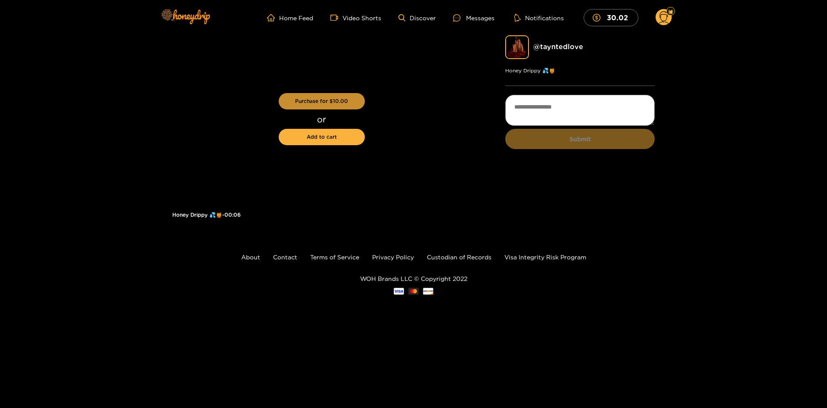
click at [347, 102] on button "Purchase for $ 10.00" at bounding box center [322, 101] width 86 height 16
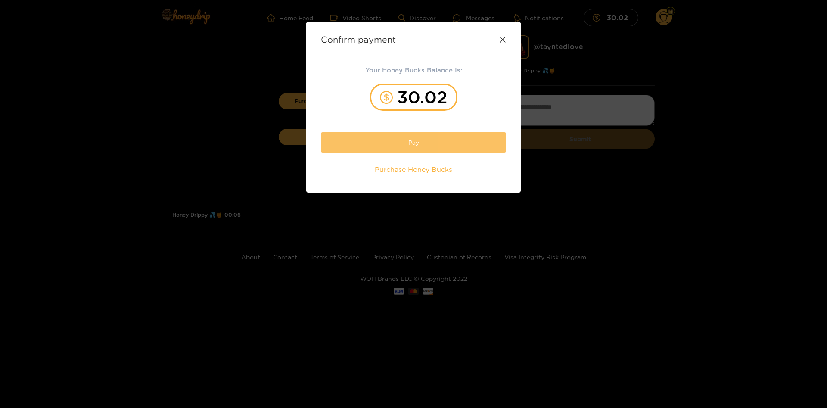
click at [440, 146] on button "Pay" at bounding box center [413, 142] width 185 height 20
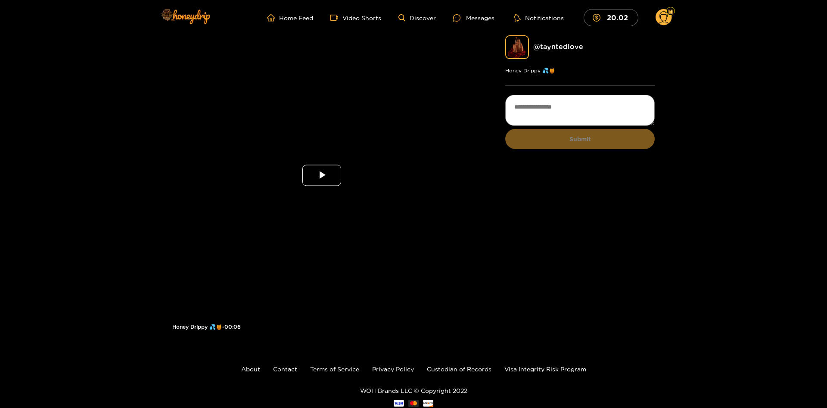
click at [322, 175] on span "Video Player" at bounding box center [322, 175] width 0 height 0
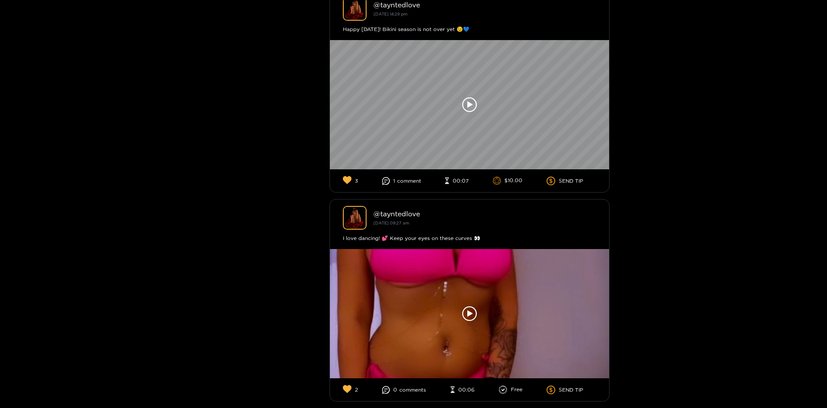
scroll to position [9440, 0]
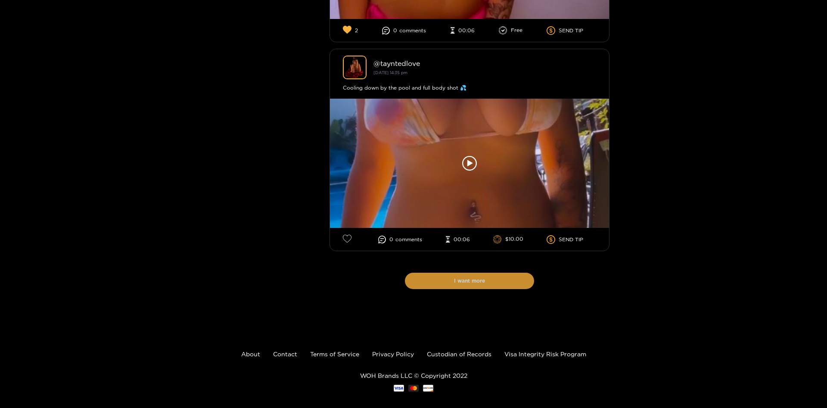
click at [500, 273] on button "I want more" at bounding box center [469, 281] width 129 height 16
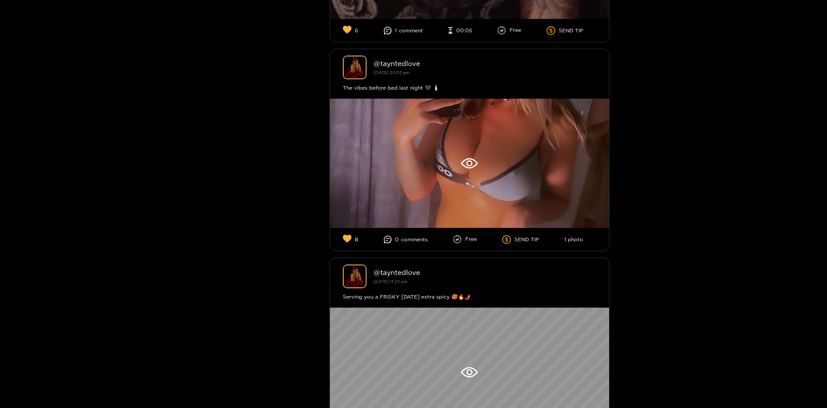
scroll to position [10173, 0]
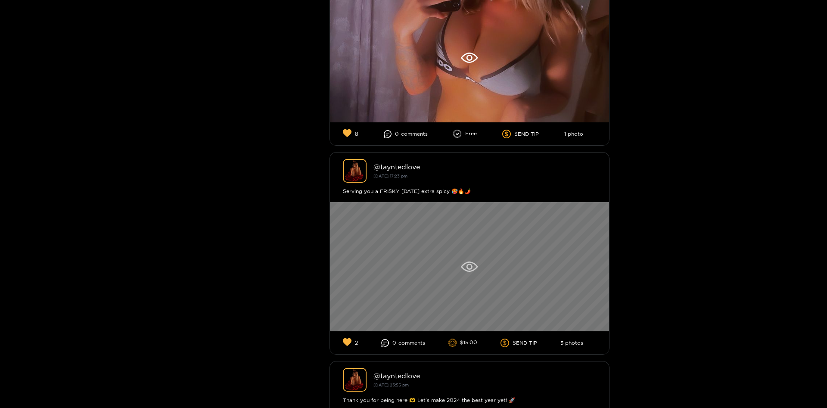
click at [495, 276] on div at bounding box center [469, 266] width 279 height 129
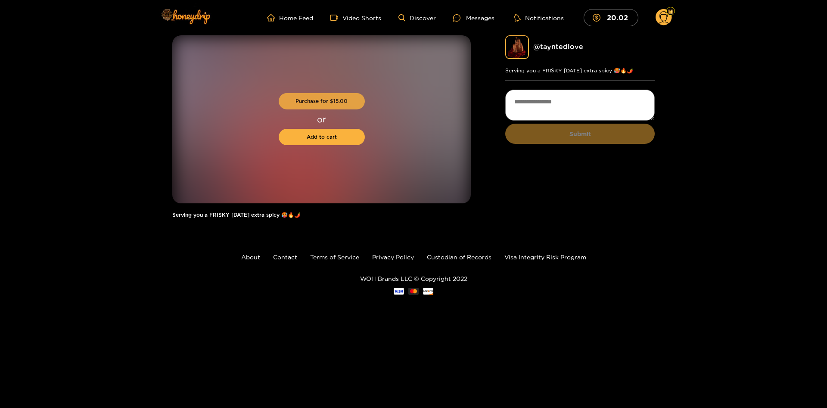
click at [342, 106] on button "Purchase for $ 15.00" at bounding box center [322, 101] width 86 height 16
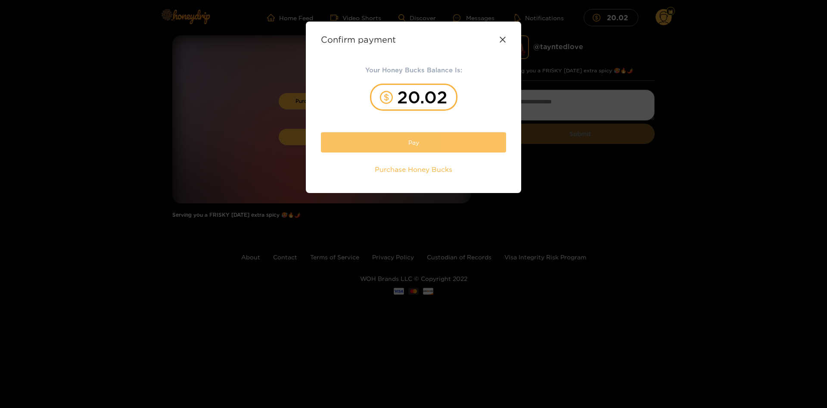
click at [433, 143] on button "Pay" at bounding box center [413, 142] width 185 height 20
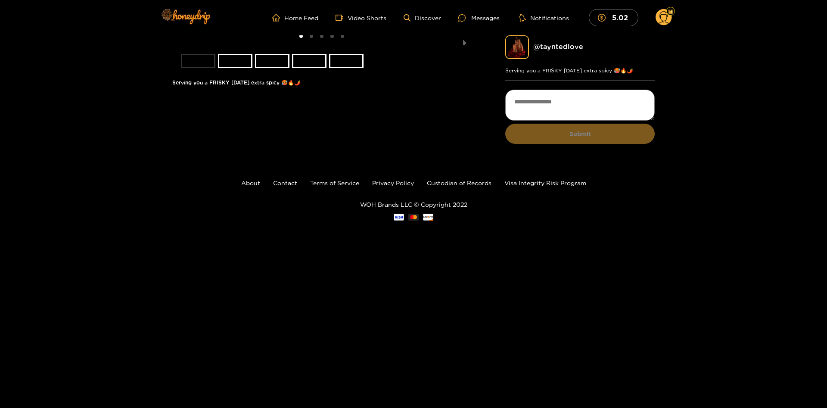
click at [348, 45] on li at bounding box center [321, 40] width 299 height 10
click at [458, 45] on li at bounding box center [321, 40] width 299 height 10
click at [465, 45] on button "next slide / item" at bounding box center [465, 40] width 12 height 10
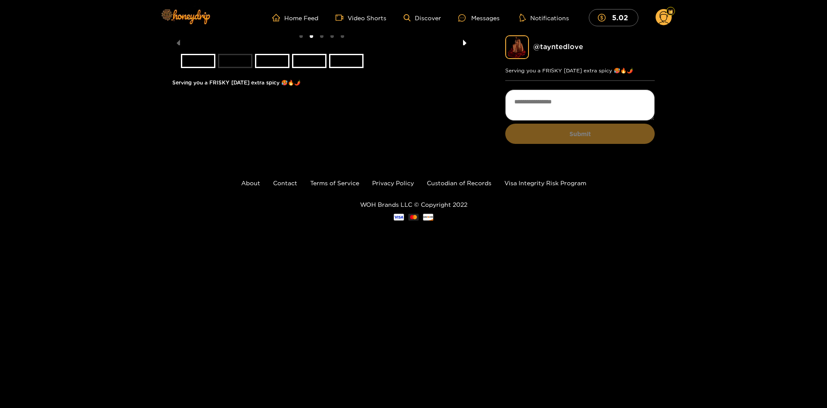
click at [467, 45] on button "next slide / item" at bounding box center [465, 40] width 12 height 10
click at [464, 45] on button "next slide / item" at bounding box center [465, 40] width 12 height 10
click at [178, 45] on button "previous slide / item" at bounding box center [178, 40] width 12 height 10
click at [177, 45] on button "previous slide / item" at bounding box center [178, 40] width 12 height 10
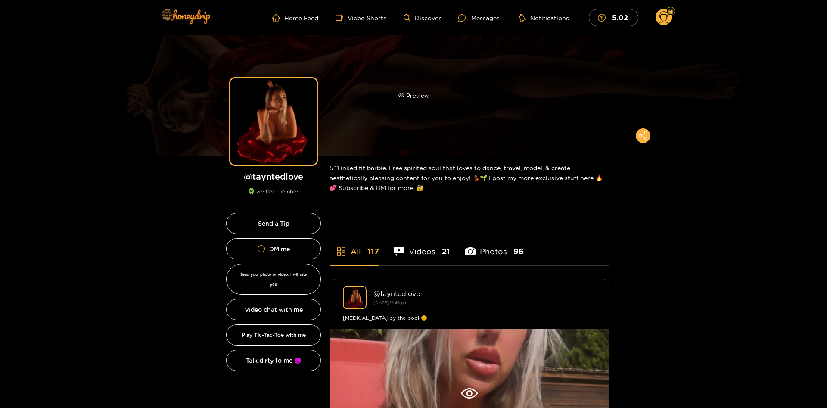
click at [439, 99] on div "Preview" at bounding box center [413, 95] width 827 height 121
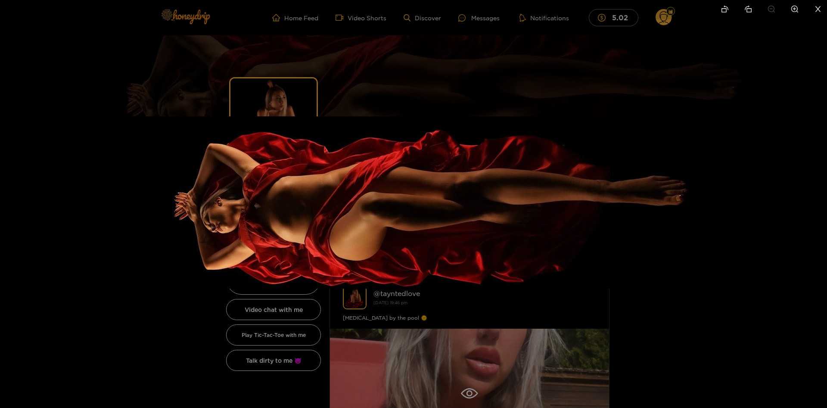
click at [730, 68] on div at bounding box center [413, 204] width 827 height 408
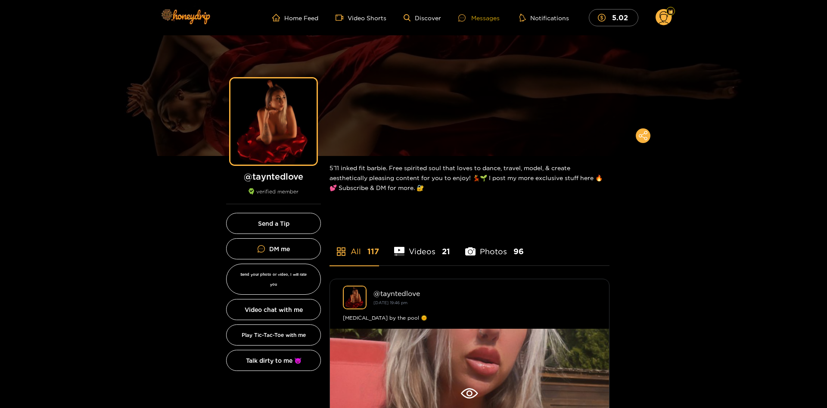
click at [495, 20] on div "Messages" at bounding box center [478, 18] width 41 height 10
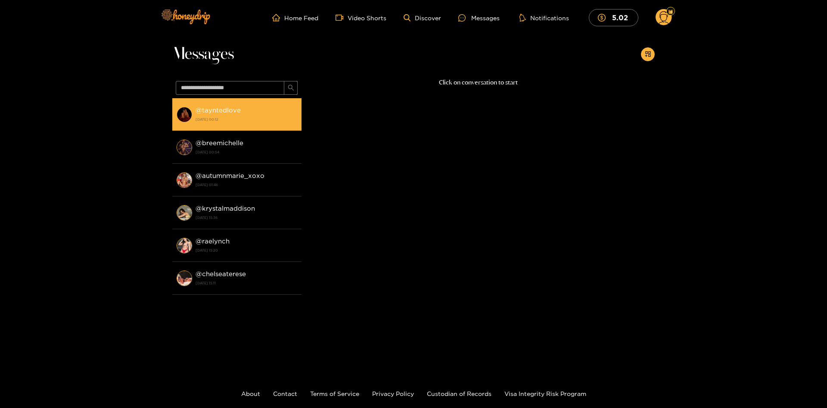
click at [230, 115] on div "@ tayntedlove [DATE] 00:12" at bounding box center [247, 114] width 102 height 19
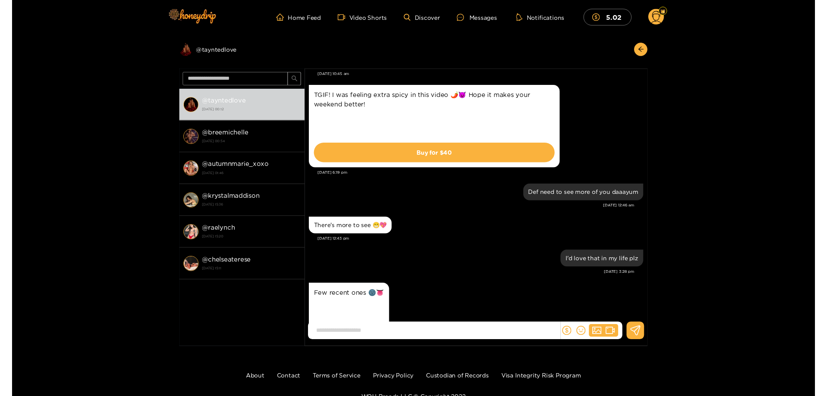
scroll to position [586, 0]
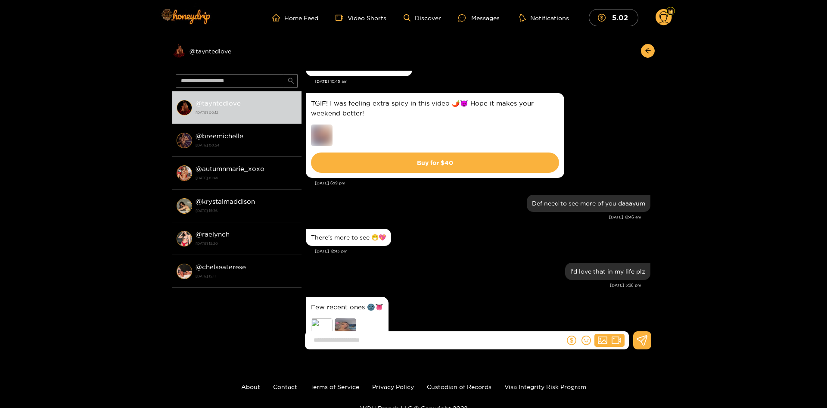
click at [327, 145] on img at bounding box center [322, 135] width 22 height 22
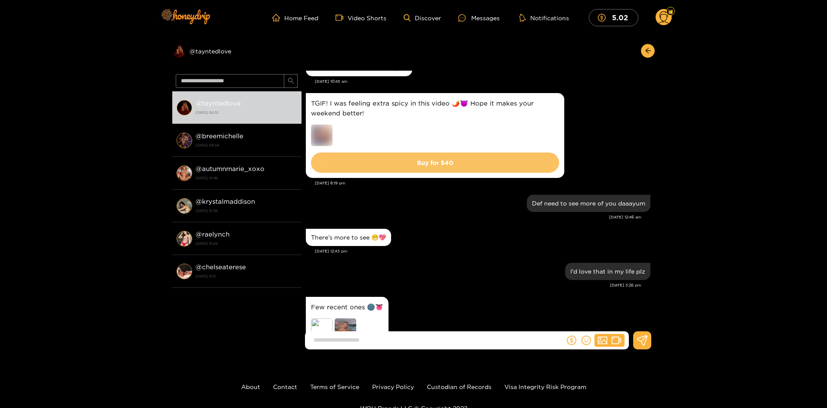
click at [441, 171] on button "Buy for $ 40" at bounding box center [435, 163] width 248 height 20
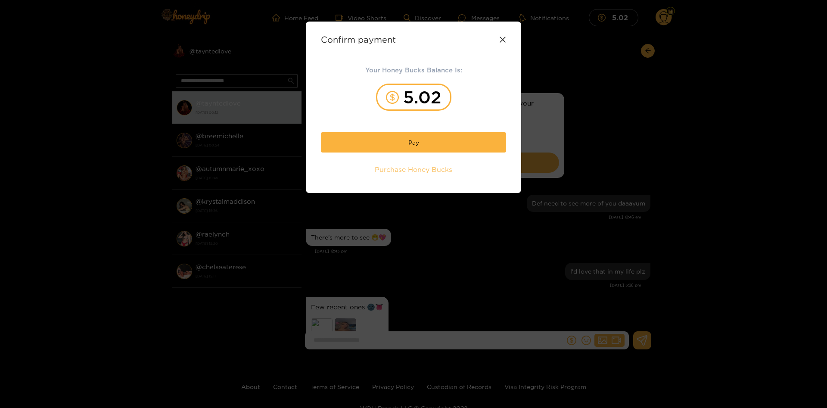
click at [424, 171] on span "Purchase Honey Bucks" at bounding box center [414, 170] width 78 height 10
